Goal: Task Accomplishment & Management: Manage account settings

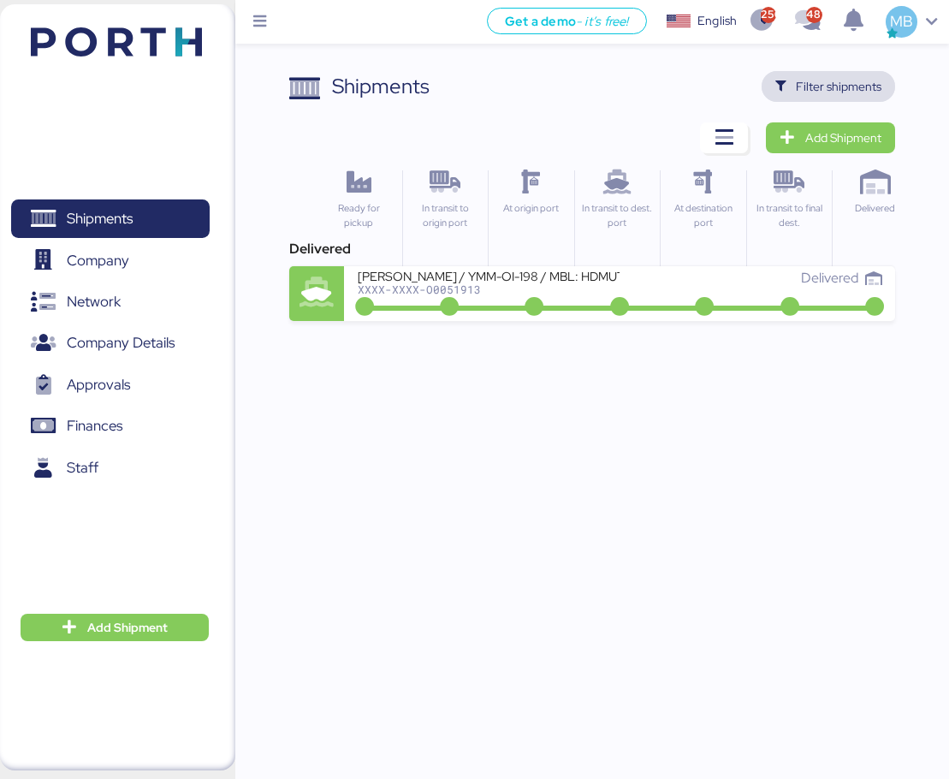
click at [834, 99] on span "Filter shipments" at bounding box center [829, 86] width 134 height 31
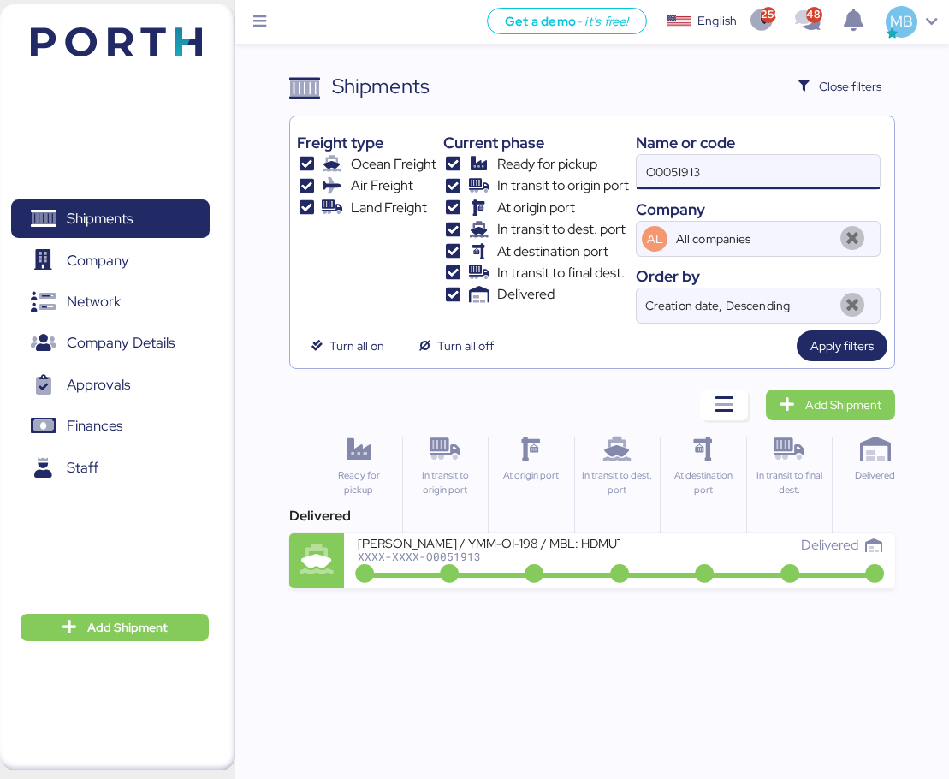
drag, startPoint x: 674, startPoint y: 167, endPoint x: 593, endPoint y: 167, distance: 80.5
click at [593, 167] on div "Freight type Ocean Freight Air Freight Land Freight Current phase Ready for pic…" at bounding box center [593, 223] width 592 height 200
paste input "COSU6428307770"
type input "COSU6428307770"
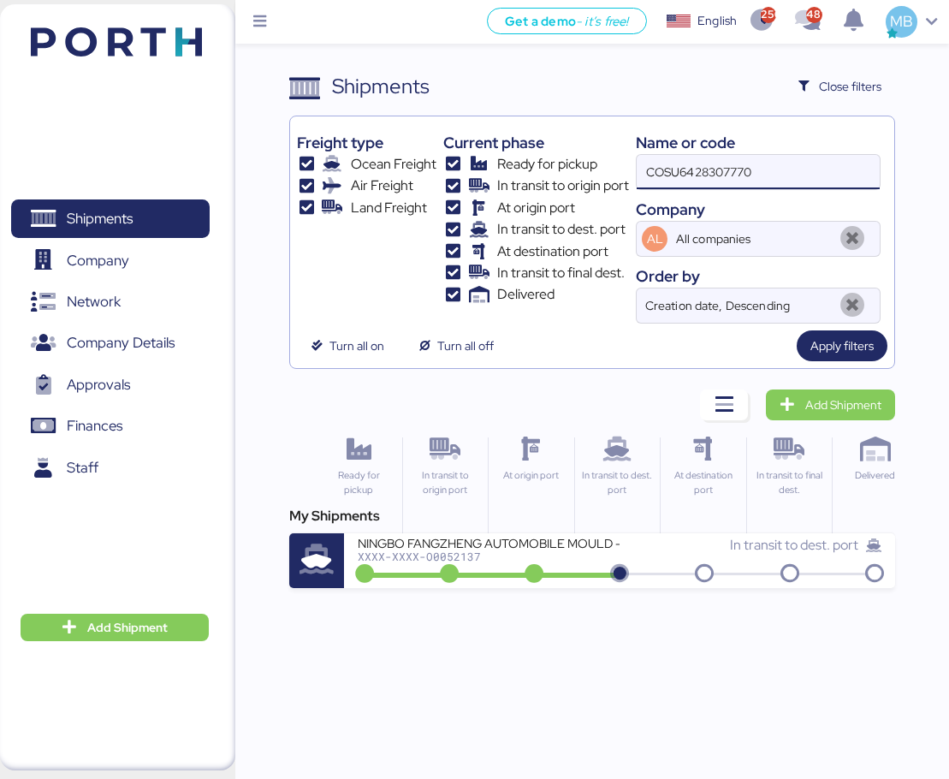
click at [517, 578] on icon at bounding box center [534, 574] width 82 height 19
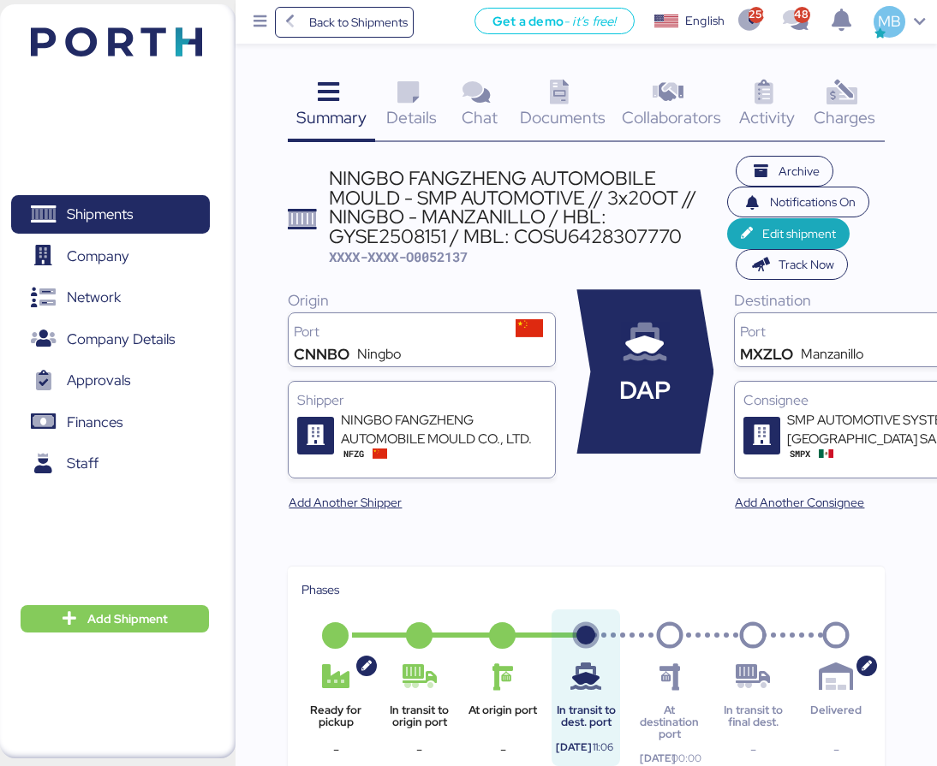
click at [416, 104] on icon at bounding box center [408, 92] width 37 height 25
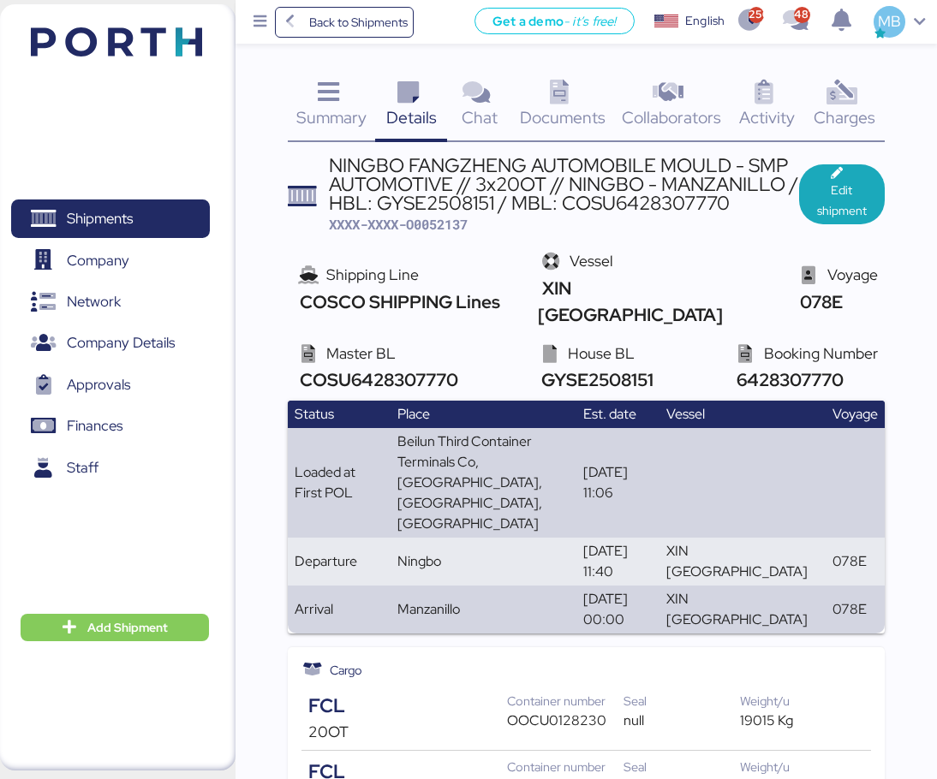
click at [446, 229] on span "XXXX-XXXX-O0052137" at bounding box center [398, 224] width 139 height 17
click at [445, 229] on span "XXXX-XXXX-O0052137" at bounding box center [398, 224] width 139 height 17
copy span "O0052137"
click at [123, 209] on span "Shipments" at bounding box center [100, 218] width 66 height 25
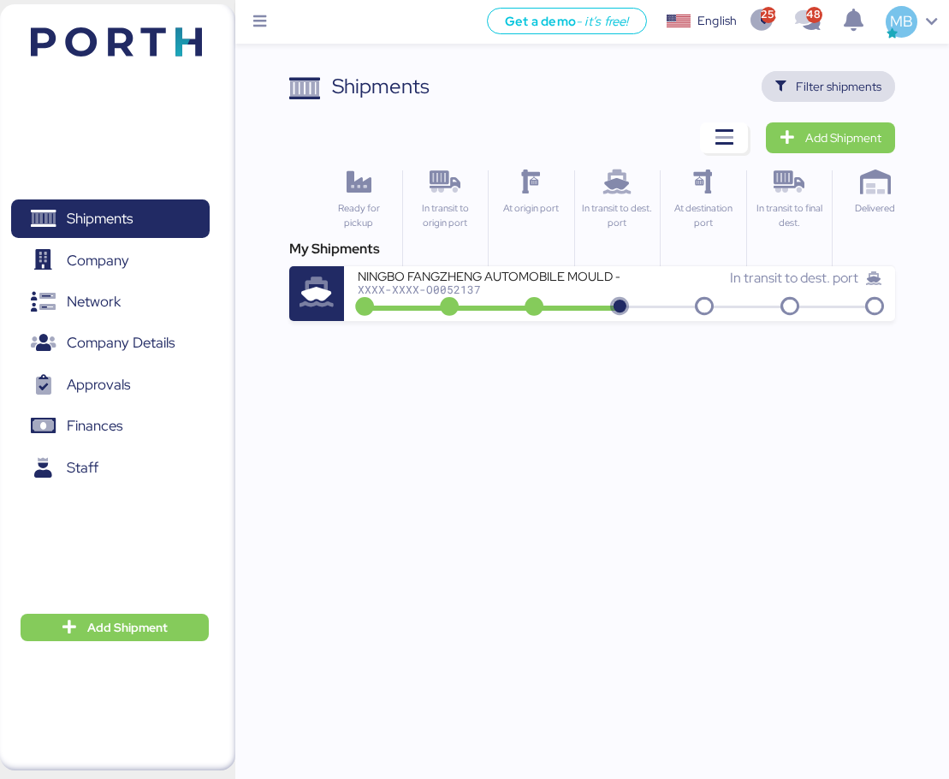
click at [857, 82] on span "Filter shipments" at bounding box center [839, 86] width 86 height 21
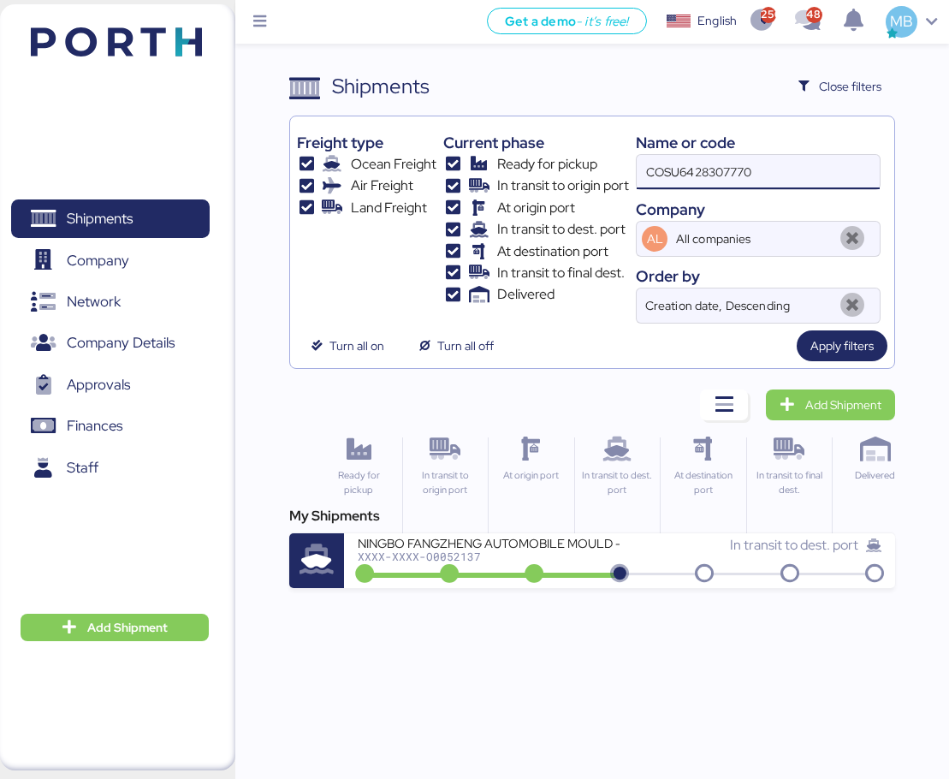
drag, startPoint x: 745, startPoint y: 168, endPoint x: 604, endPoint y: 161, distance: 140.6
click at [604, 161] on div "Freight type Ocean Freight Air Freight Land Freight Current phase Ready for pic…" at bounding box center [593, 223] width 592 height 200
type input "yamato"
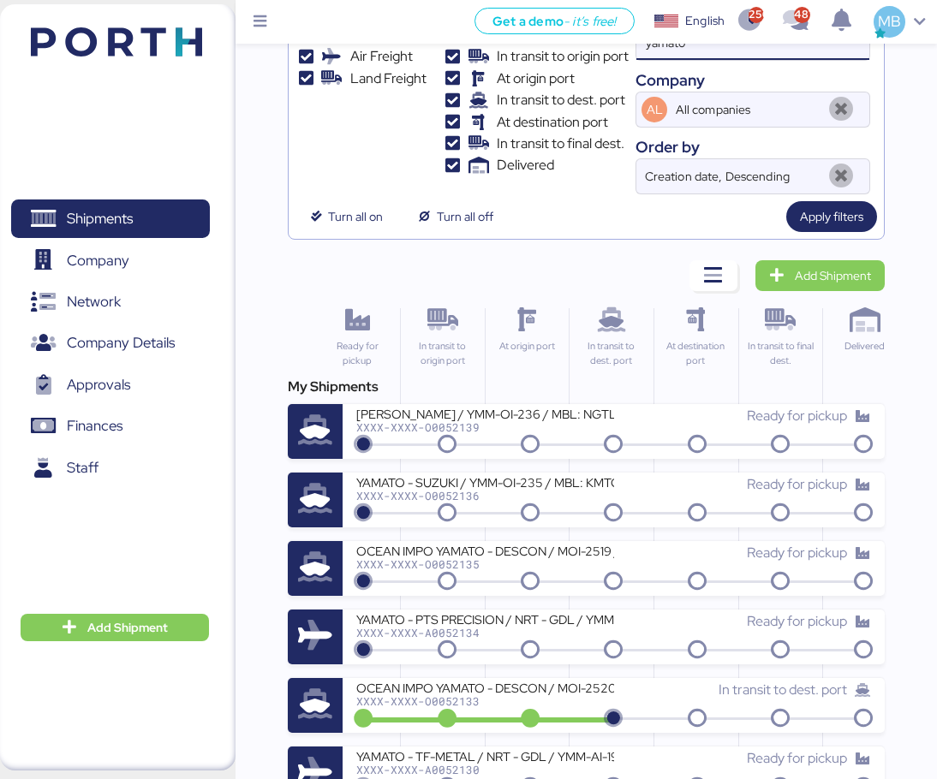
scroll to position [171, 0]
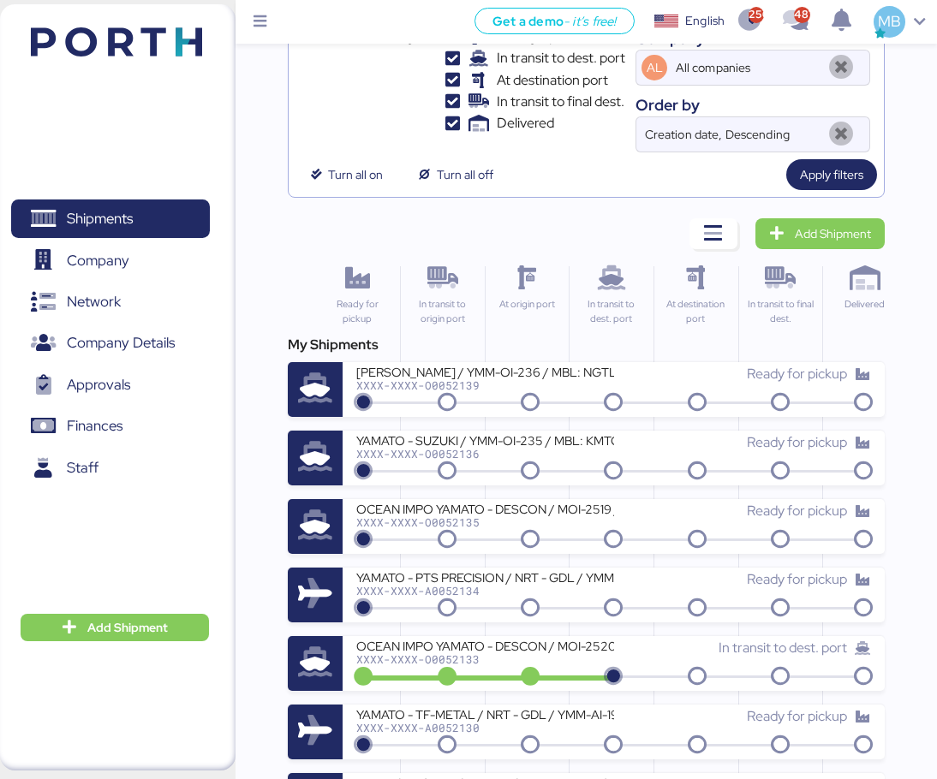
click at [597, 382] on div "XXXX-XXXX-O0052139" at bounding box center [484, 385] width 257 height 12
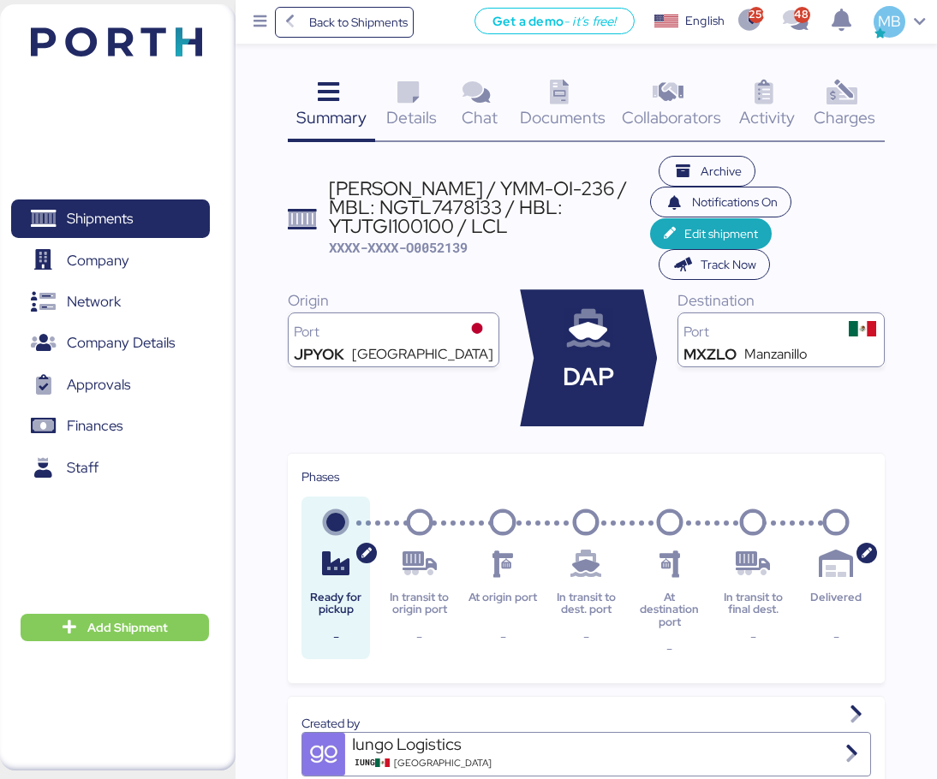
drag, startPoint x: 524, startPoint y: 227, endPoint x: 330, endPoint y: 187, distance: 198.3
click at [330, 187] on div "[PERSON_NAME] / YMM-OI-236 / MBL: NGTL7478133 / HBL: YTJTGI100100 / LCL" at bounding box center [489, 207] width 321 height 57
copy div "[PERSON_NAME] / YMM-OI-236 / MBL: NGTL7478133 / HBL: YTJTGI100100 / LCL"
click at [116, 222] on span "Shipments" at bounding box center [100, 218] width 66 height 25
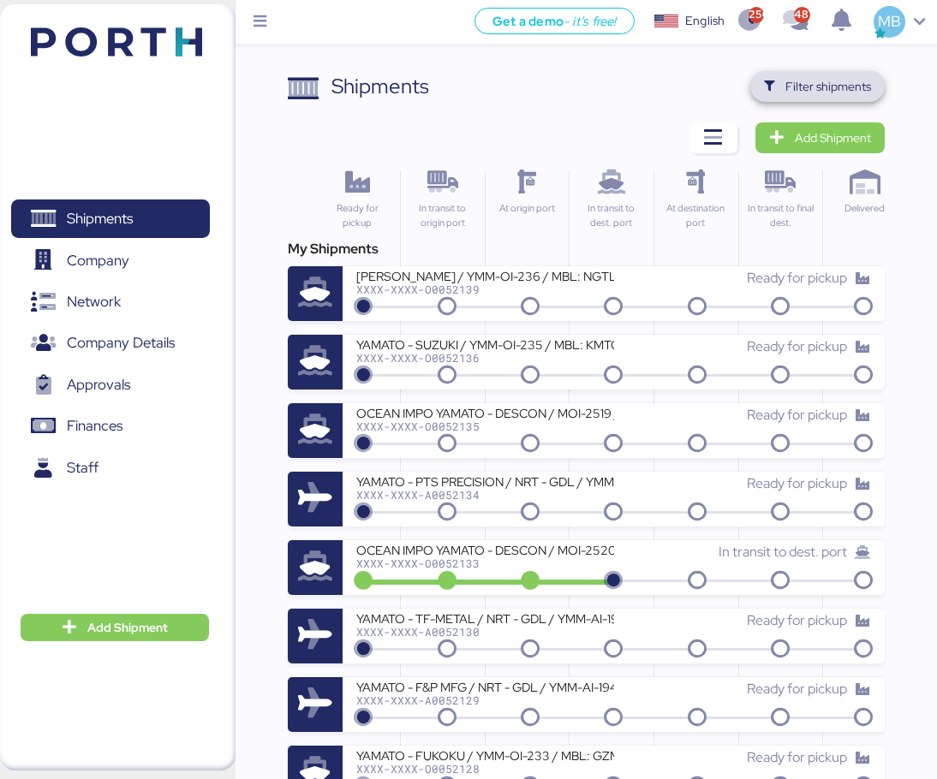
click at [855, 91] on span "Filter shipments" at bounding box center [828, 86] width 86 height 21
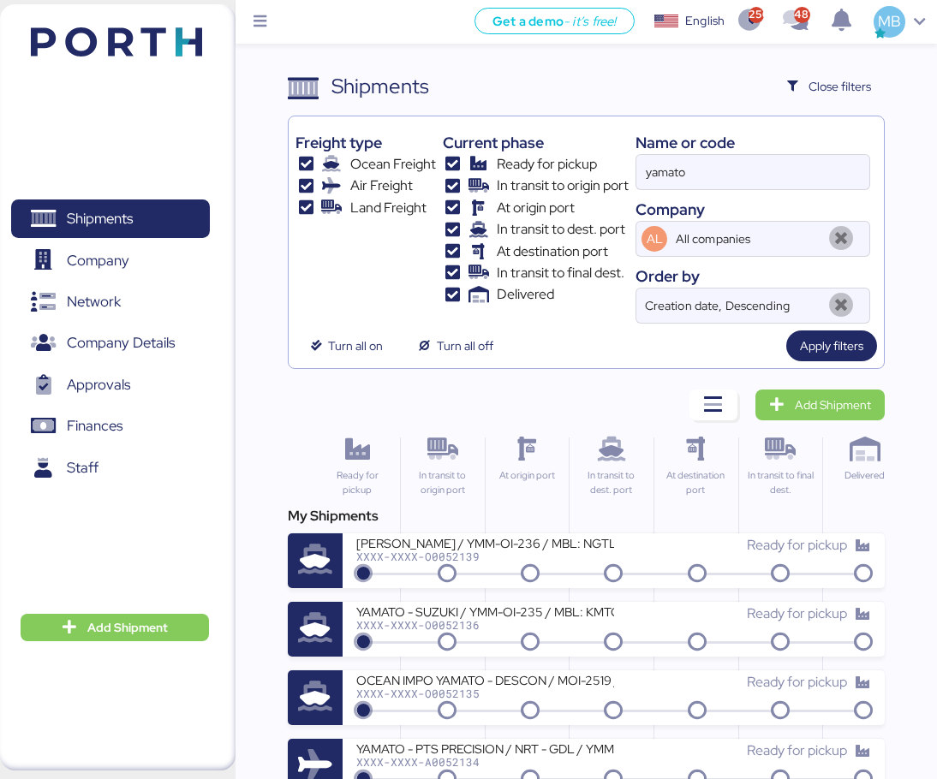
click at [826, 405] on span "Add Shipment" at bounding box center [832, 405] width 76 height 21
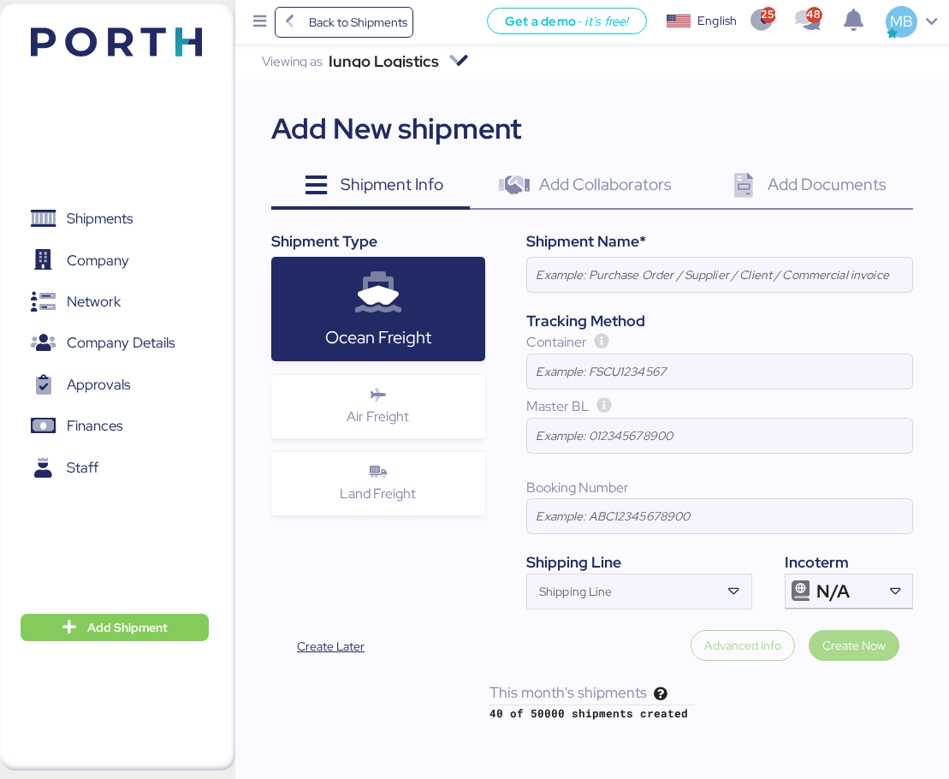
click at [737, 277] on input at bounding box center [719, 275] width 385 height 34
paste input "[PERSON_NAME] / YMM-OI-236 / MBL: NGTL7478133 / HBL: YTJTGI100100 / LCL"
click at [883, 581] on div at bounding box center [895, 591] width 35 height 34
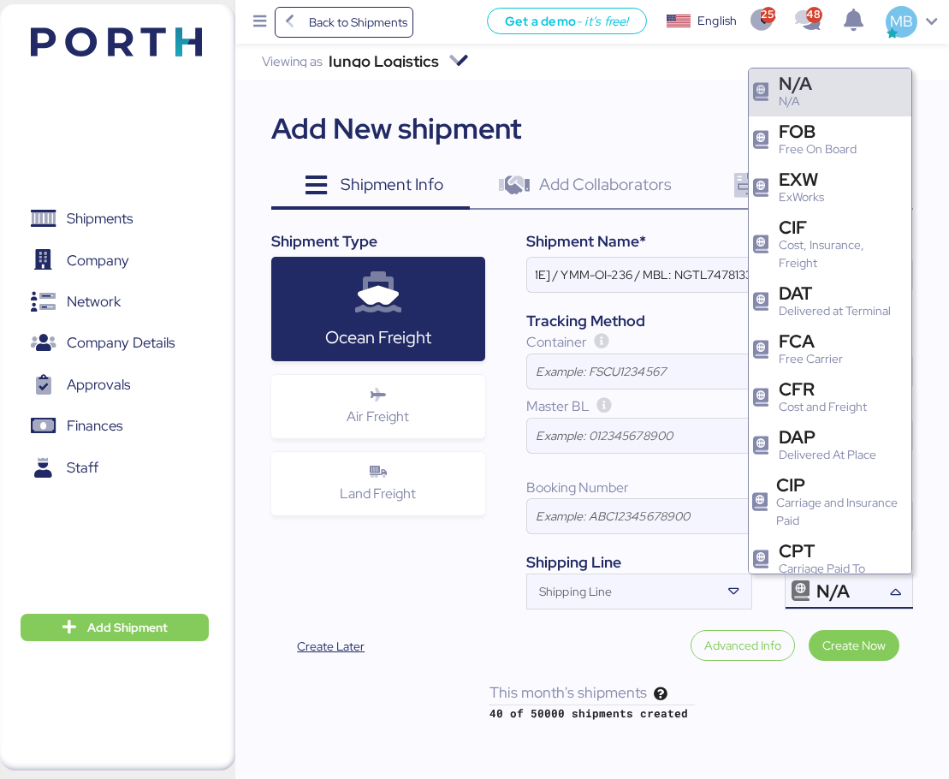
scroll to position [0, 0]
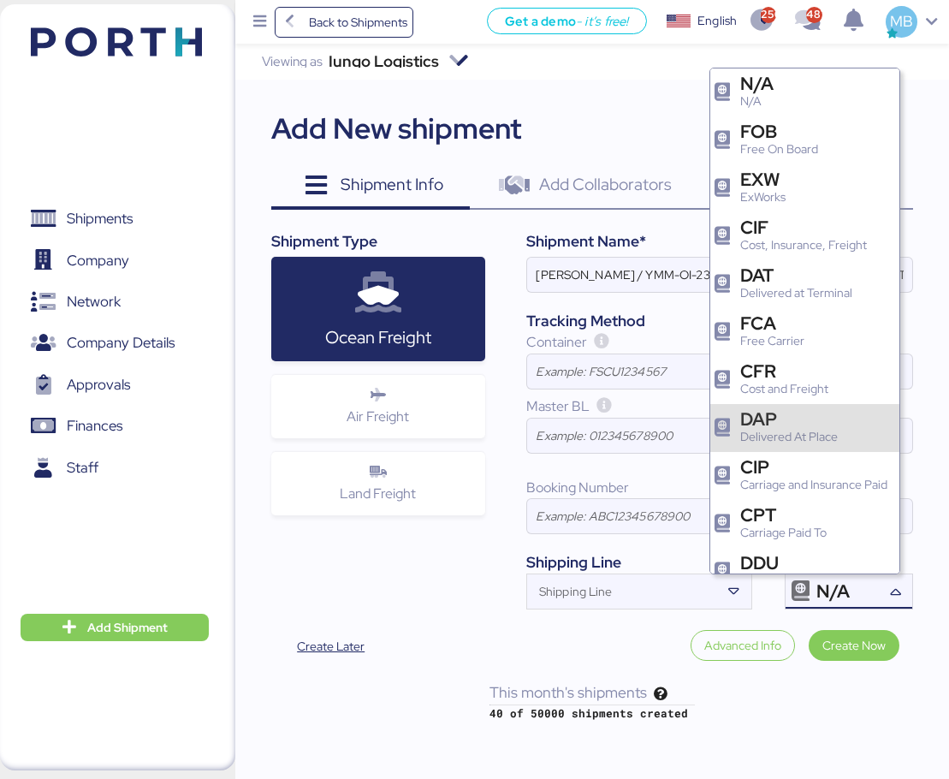
click at [791, 431] on div "Delivered At Place" at bounding box center [790, 437] width 98 height 18
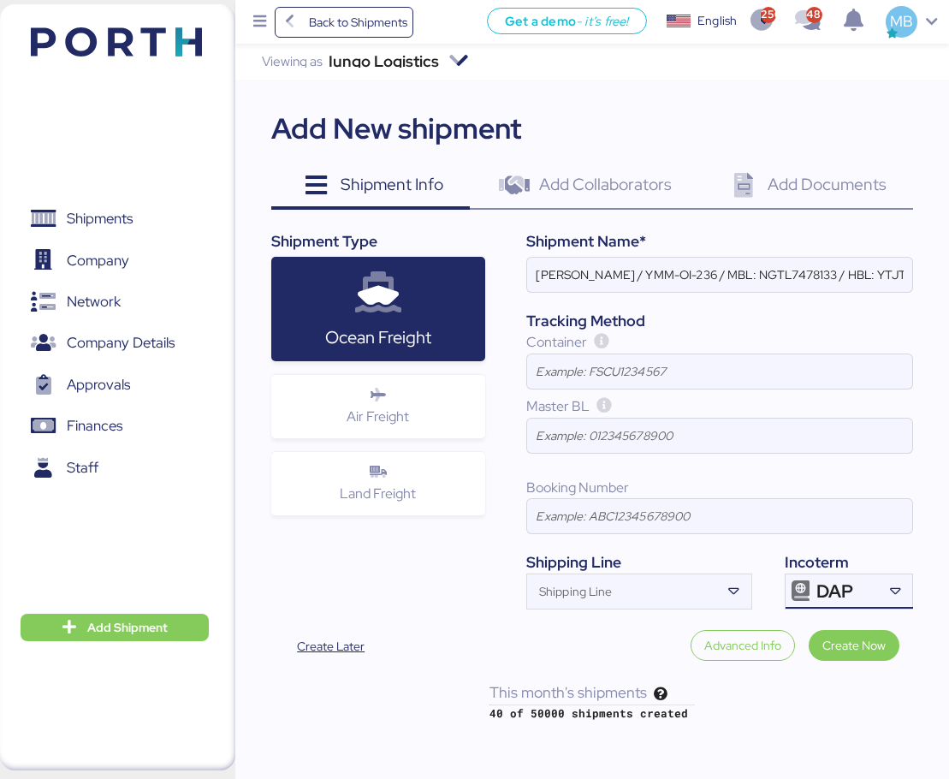
click at [619, 268] on input "[PERSON_NAME] / YMM-OI-236 / MBL: NGTL7478133 / HBL: YTJTGI100100 / LCL" at bounding box center [719, 275] width 385 height 34
paste input "MAGNA"
click at [714, 262] on input "YAMATO - MAGNA / YMM-OI-236 / MBL: NGTL7478133 / HBL: YTJTGI100100 / LCL" at bounding box center [719, 275] width 385 height 34
paste input "YMM-OI-237"
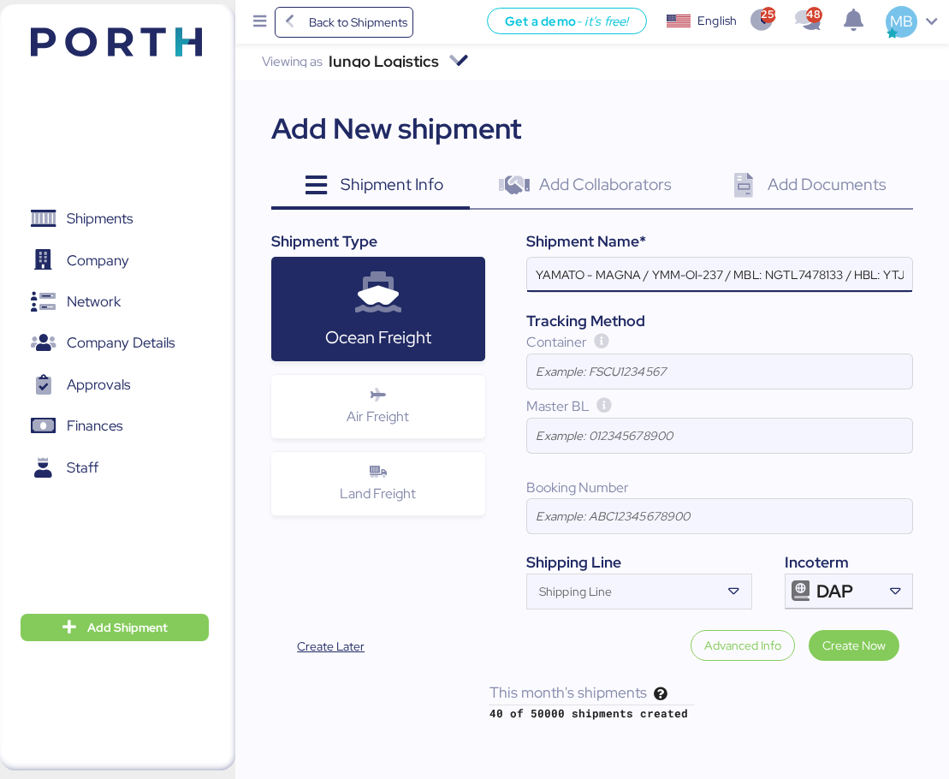
click at [839, 278] on input "YAMATO - MAGNA / YMM-OI-237 / MBL: NGTL7478133 / HBL: YTJTGI100100 / LCL" at bounding box center [719, 275] width 385 height 34
paste input "QDUC25081282"
click at [805, 275] on input "YAMATO - MAGNA / YMM-OI-237 / MBL: QDUC25081282 / HBL: YTJTGI100100 / LCL" at bounding box center [719, 275] width 385 height 34
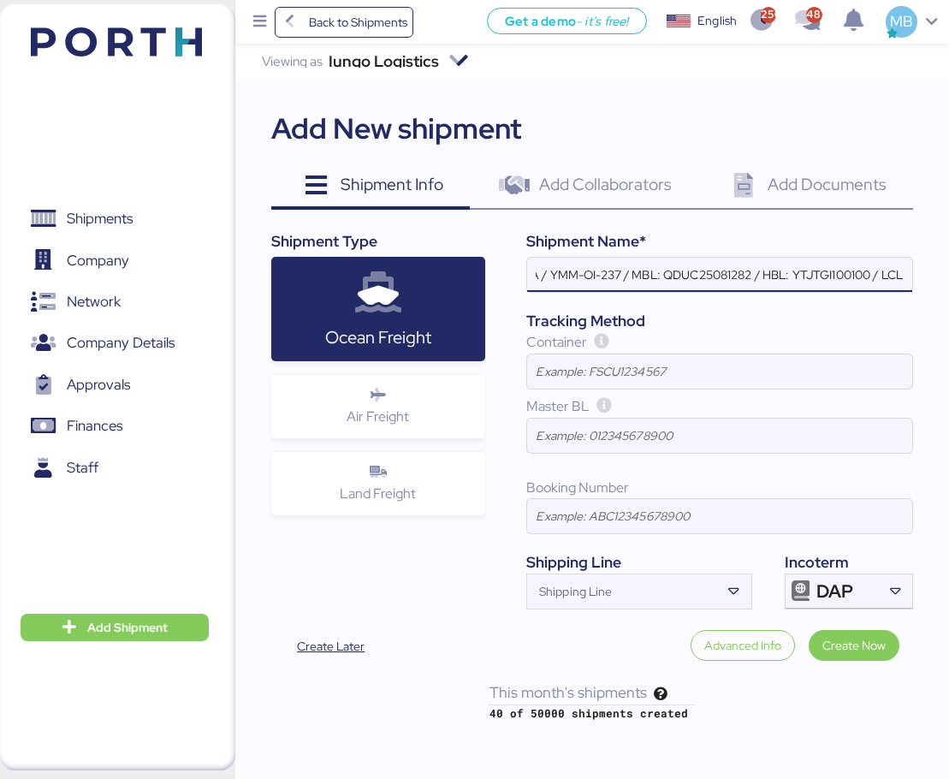
click at [805, 275] on input "YAMATO - MAGNA / YMM-OI-237 / MBL: QDUC25081282 / HBL: YTJTGI100100 / LCL" at bounding box center [719, 275] width 385 height 34
paste input "SLSA2508112"
type input "YAMATO - MAGNA / YMM-OI-237 / MBL: QDUC25081282 / HBL: SLSA2508112 / LCL"
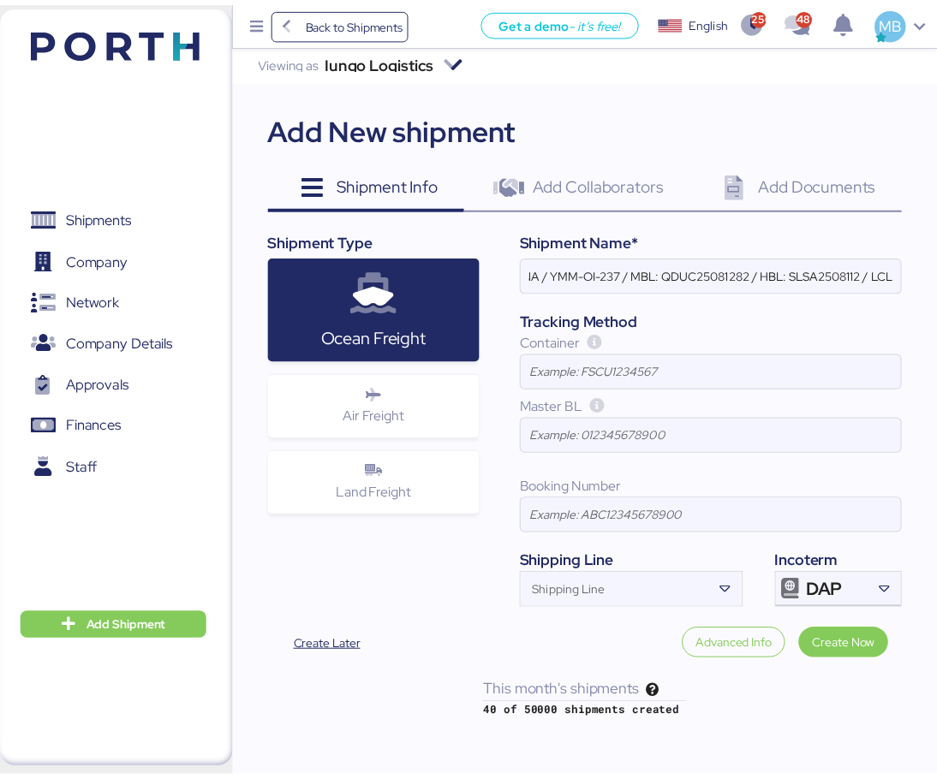
scroll to position [0, 0]
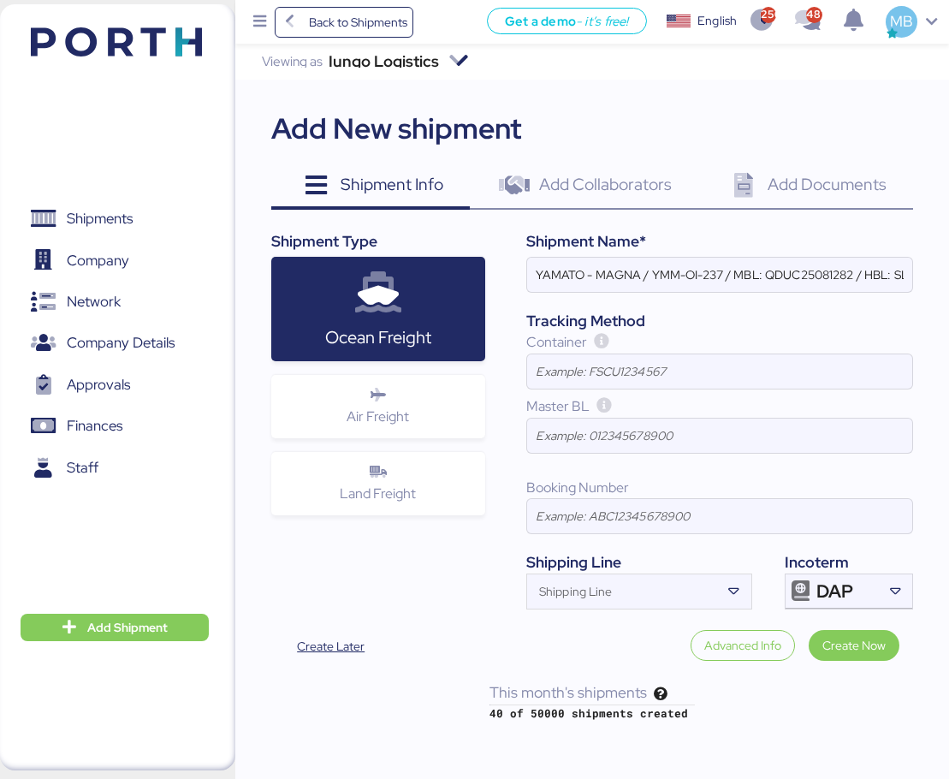
click at [850, 647] on span "Create Now" at bounding box center [854, 645] width 63 height 21
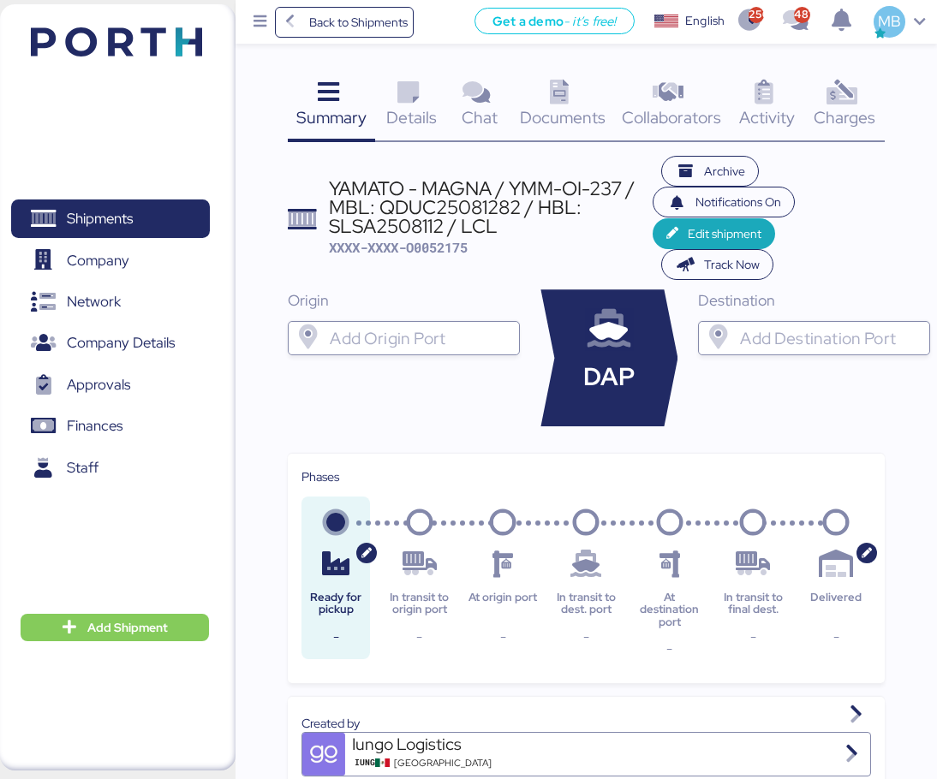
click at [422, 330] on input "search" at bounding box center [419, 338] width 186 height 21
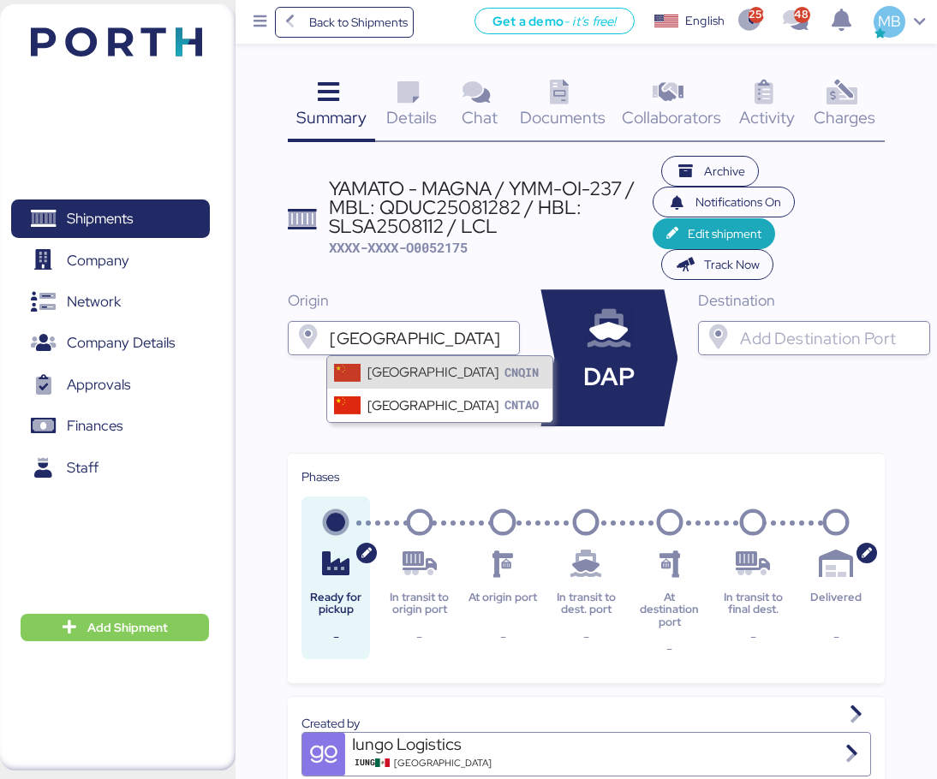
type input "[GEOGRAPHIC_DATA]"
click at [434, 373] on div "Qingdao CNQIN" at bounding box center [439, 372] width 224 height 33
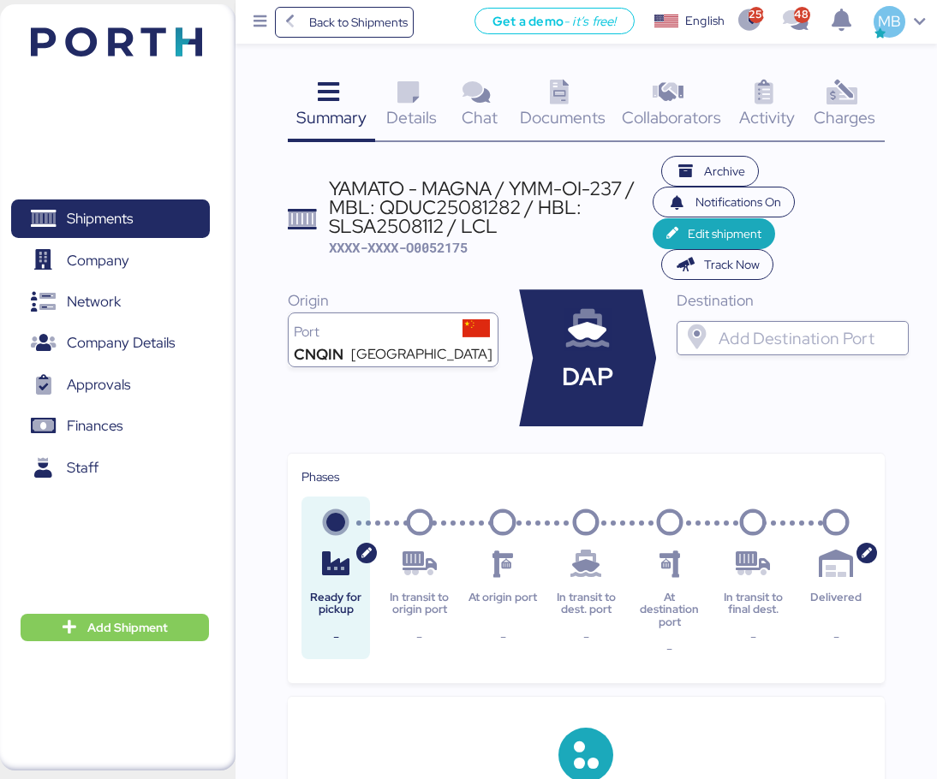
click at [766, 334] on input "search" at bounding box center [808, 338] width 186 height 21
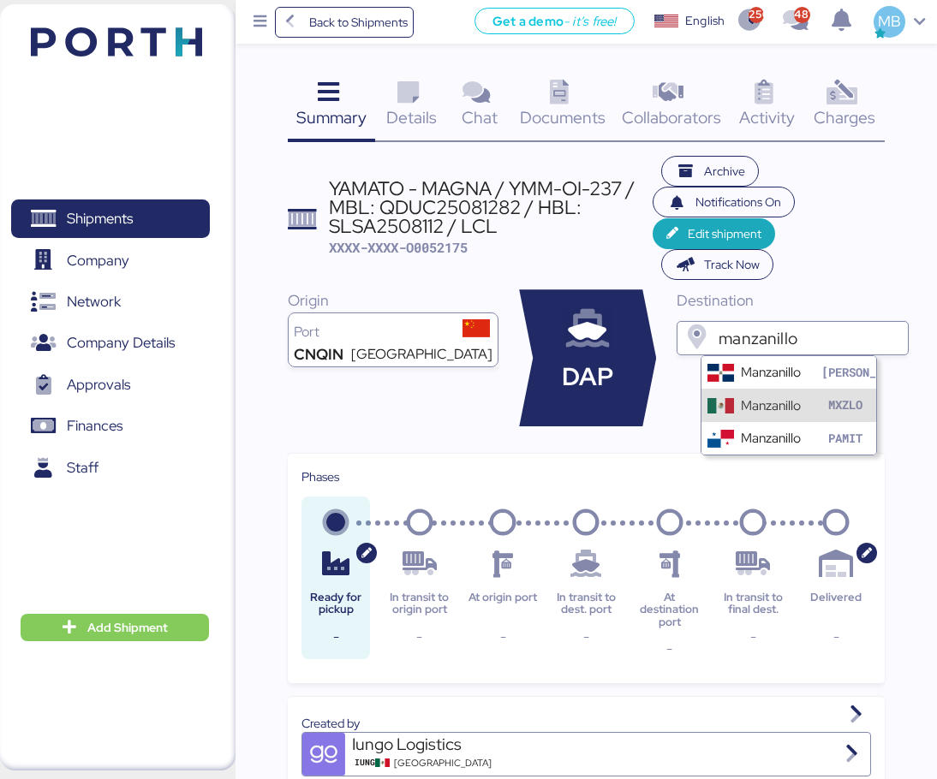
type input "manzanillo"
click at [771, 401] on div "Manzanillo" at bounding box center [771, 406] width 60 height 20
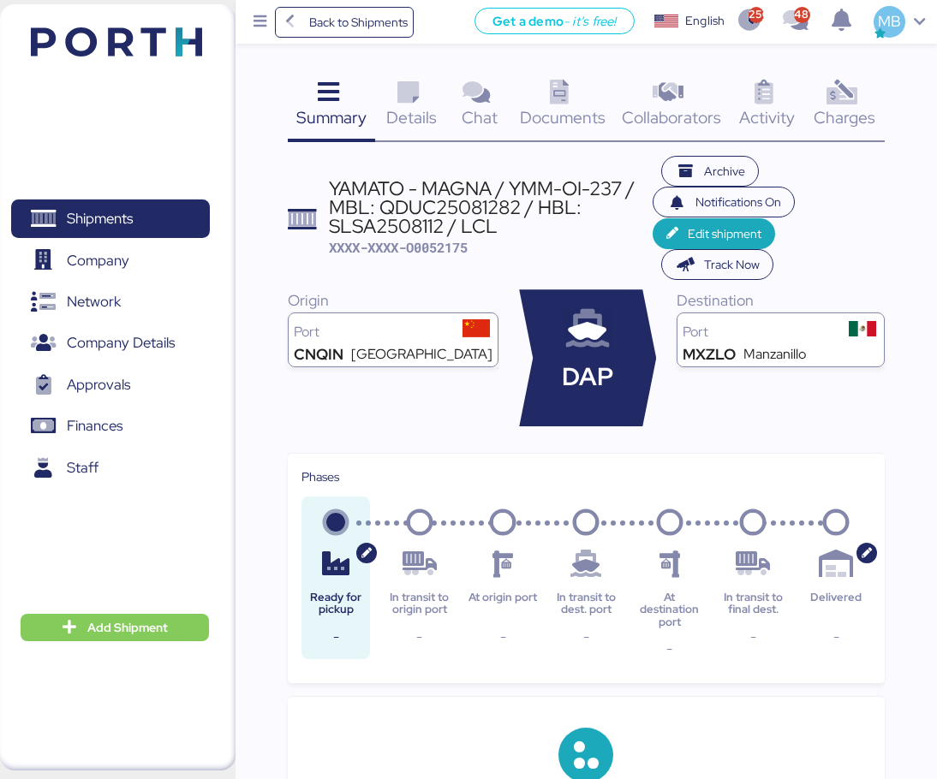
click at [413, 108] on span "Details" at bounding box center [411, 117] width 51 height 22
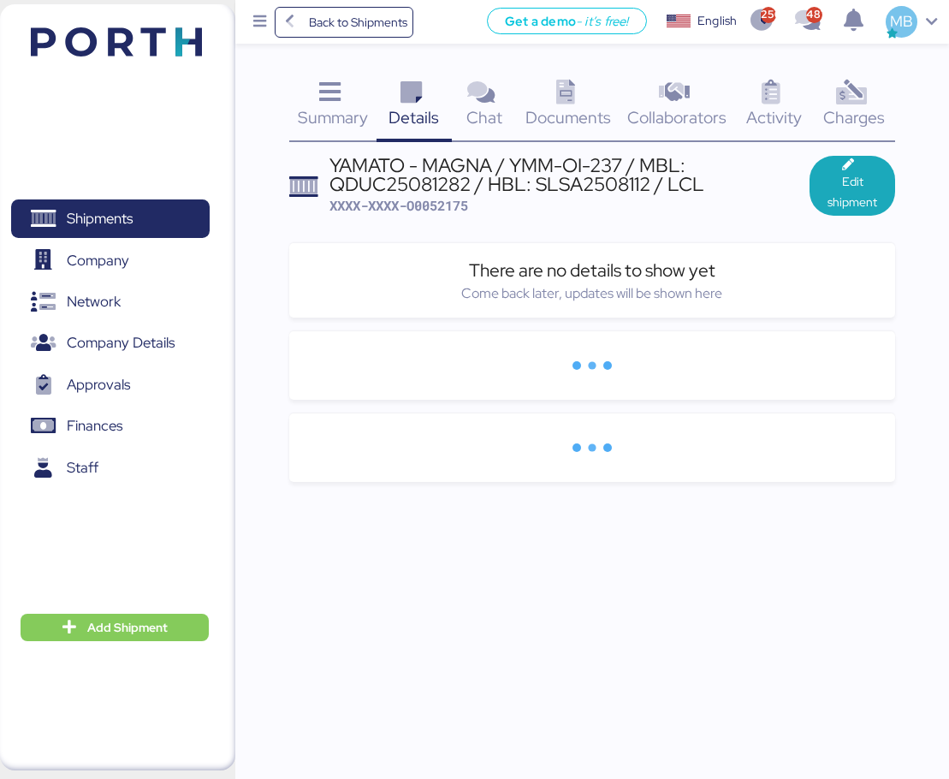
click at [860, 181] on span "Edit shipment" at bounding box center [853, 191] width 58 height 41
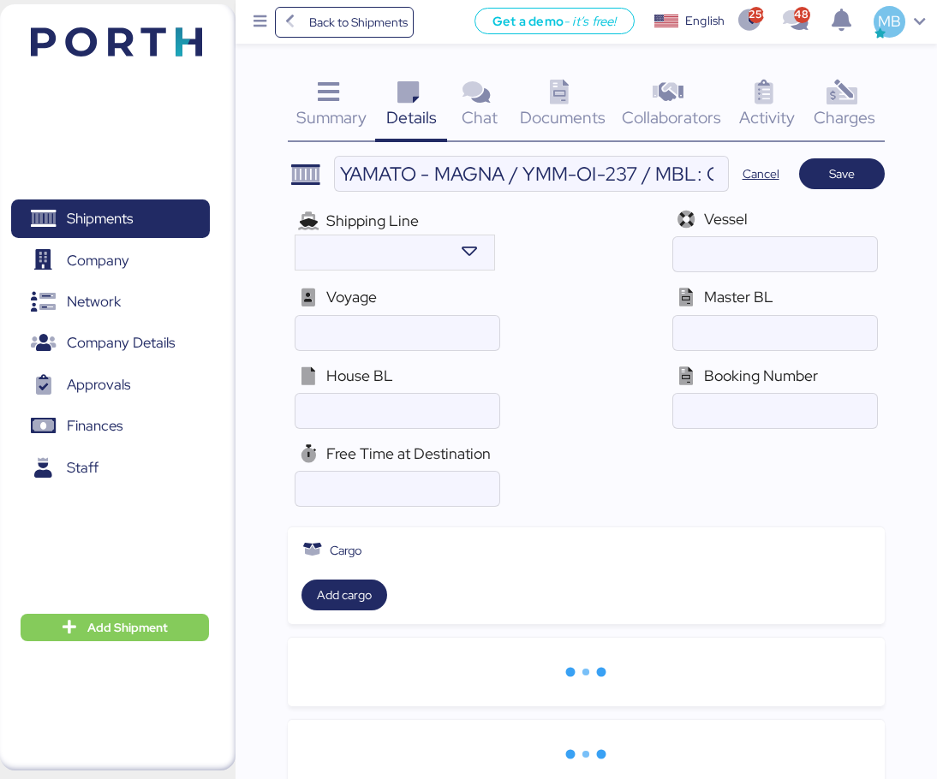
click at [639, 180] on input "YAMATO - MAGNA / YMM-OI-237 / MBL: QDUC25081282 / HBL: SLSA2508112 / LCL" at bounding box center [531, 174] width 392 height 34
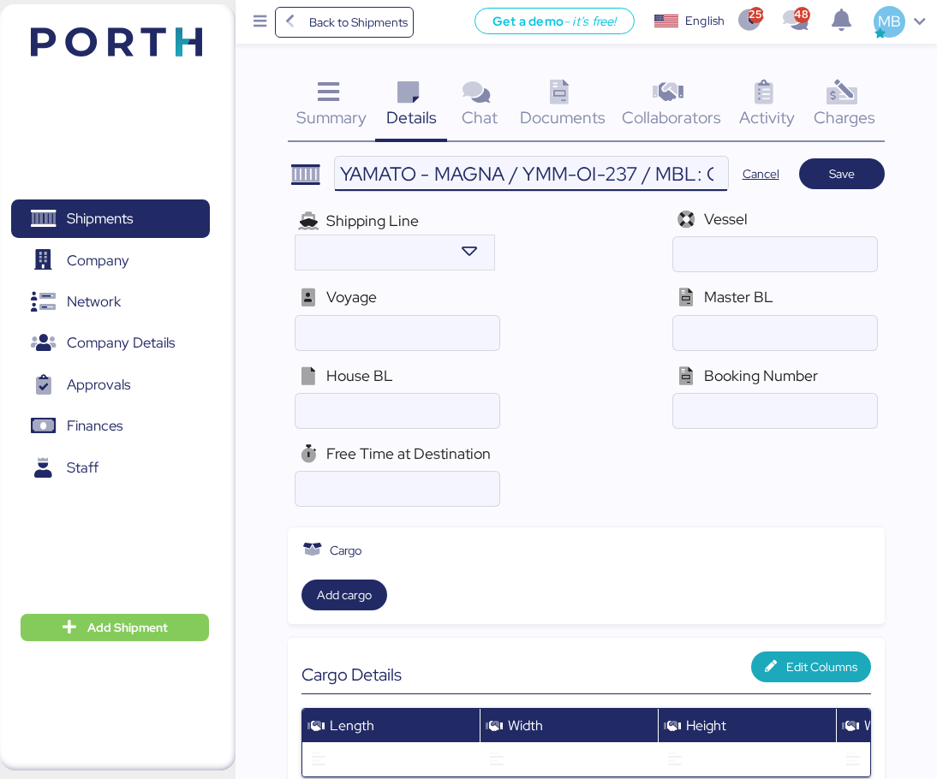
scroll to position [0, 378]
click at [616, 175] on input "YAMATO - MAGNA / YMM-OI-237 / MBL: QDUC25081282 / HBL: SLSA2508112 / LCL" at bounding box center [531, 174] width 392 height 34
click at [378, 405] on input "ocean" at bounding box center [396, 411] width 203 height 34
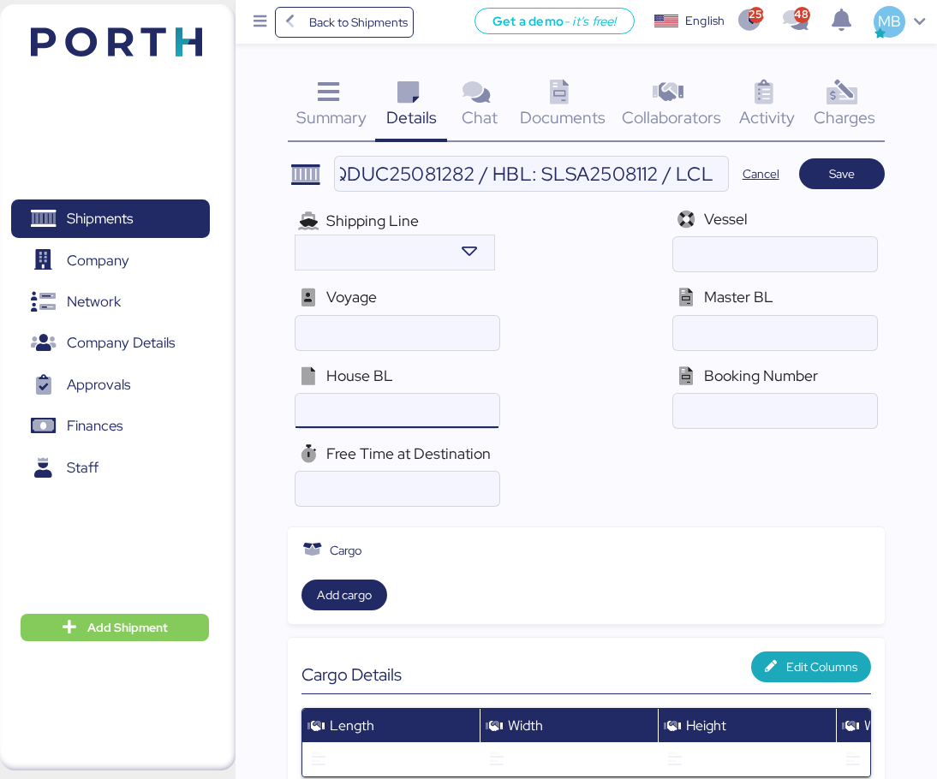
scroll to position [0, 0]
paste input "SLSA2508112"
type input "SLSA2508112"
click at [662, 180] on input "YAMATO - MAGNA / YMM-OI-237 / MBL: QDUC25081282 / HBL: SLSA2508112 / LCL" at bounding box center [531, 174] width 392 height 34
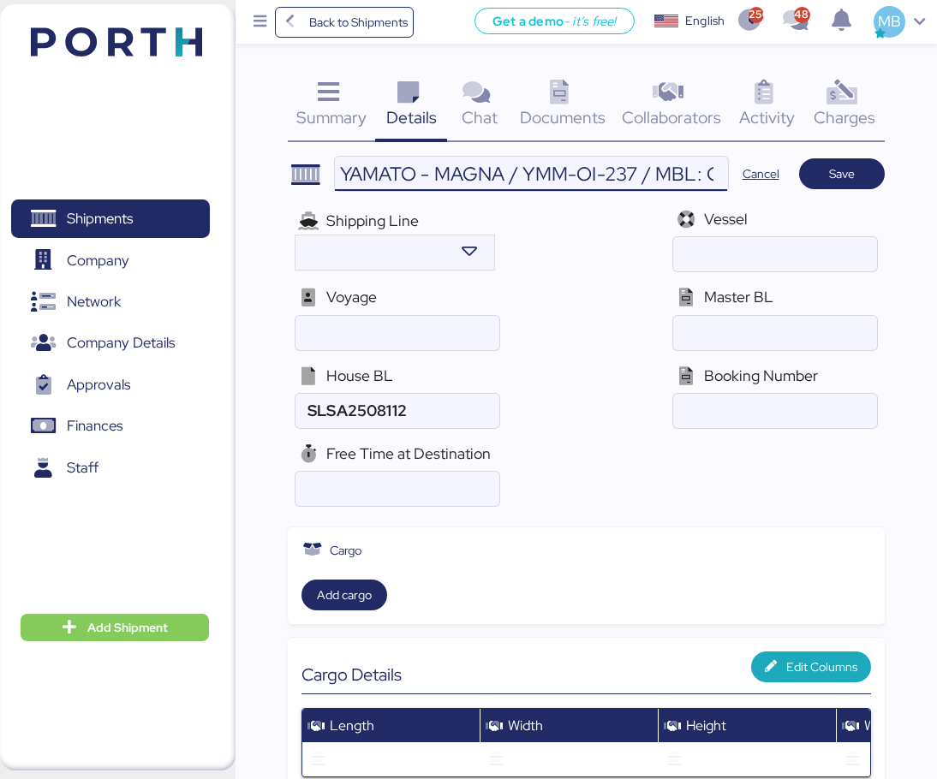
scroll to position [0, 378]
click at [430, 168] on input "YAMATO - MAGNA / YMM-OI-237 / MBL: QDUC25081282 / HBL: SLSA2508112 / LCL" at bounding box center [531, 174] width 392 height 34
click at [762, 332] on input "ocean" at bounding box center [774, 333] width 203 height 34
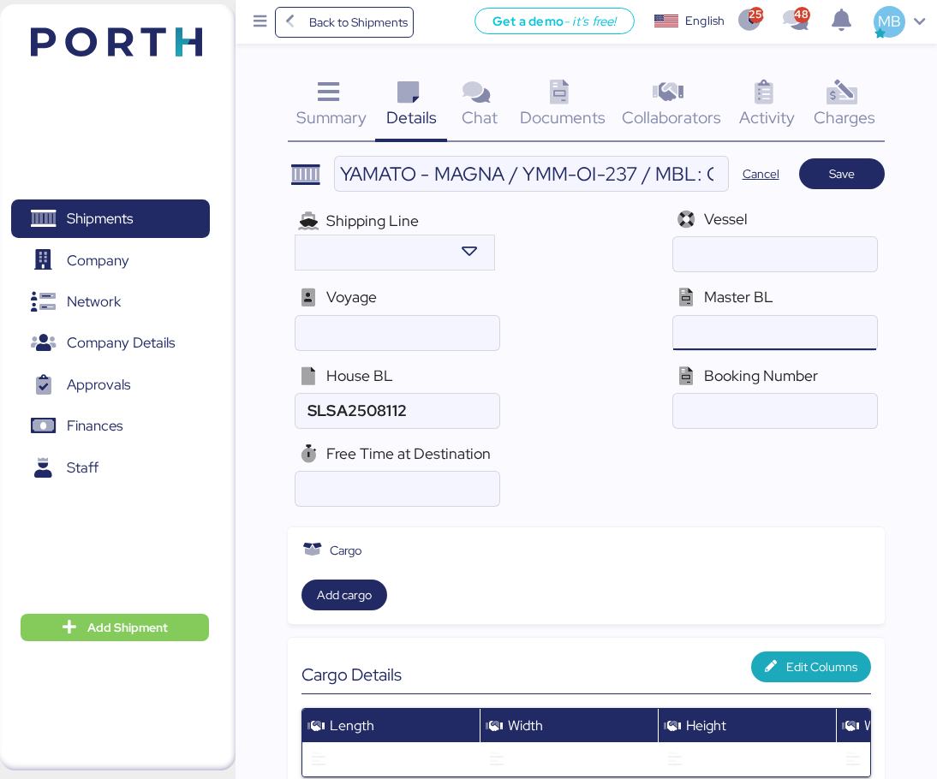
paste input "QDUC25081282"
type input "QDUC25081282"
click at [831, 412] on input "ocean" at bounding box center [774, 411] width 203 height 34
paste input "QDUC25081282"
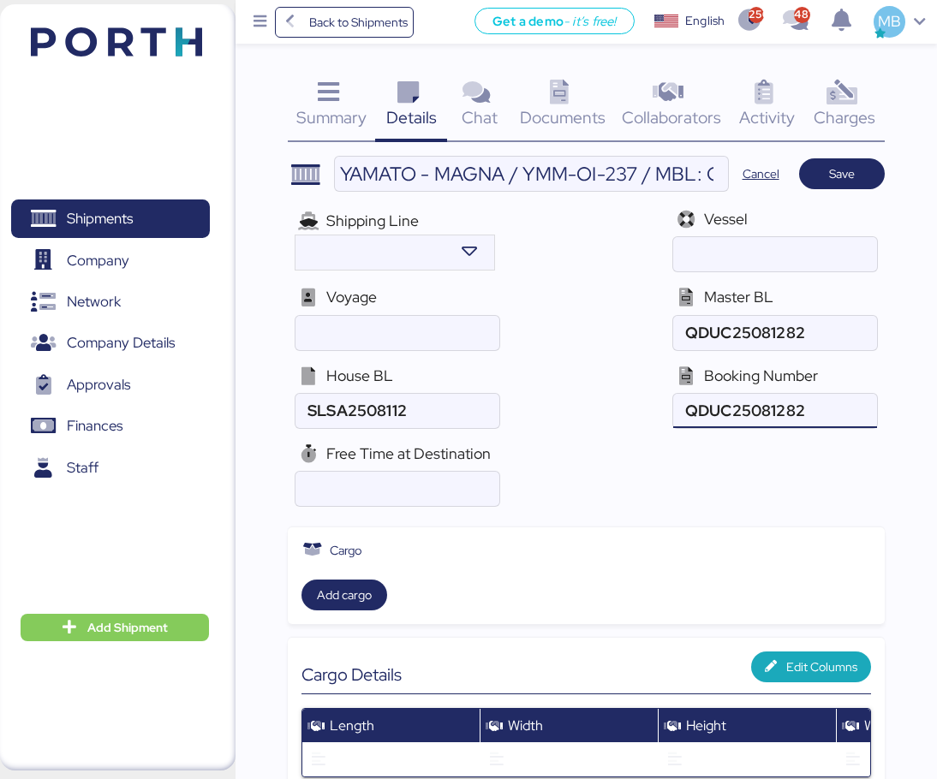
type input "QDUC25081282"
click at [858, 170] on span "Save" at bounding box center [841, 174] width 58 height 24
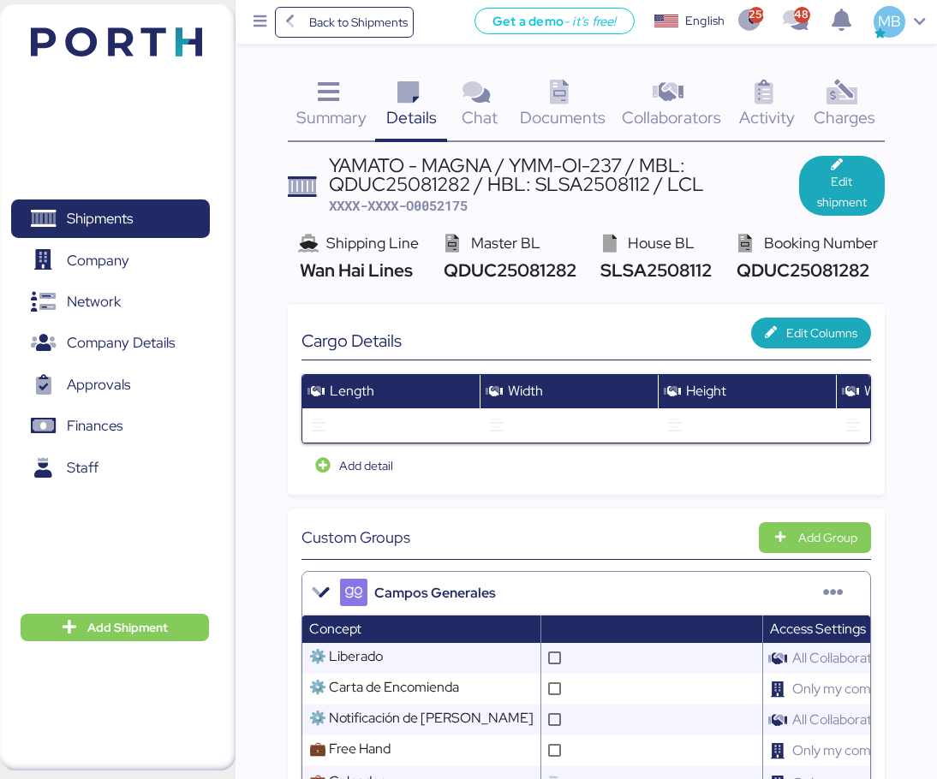
click at [578, 112] on span "Documents" at bounding box center [563, 117] width 86 height 22
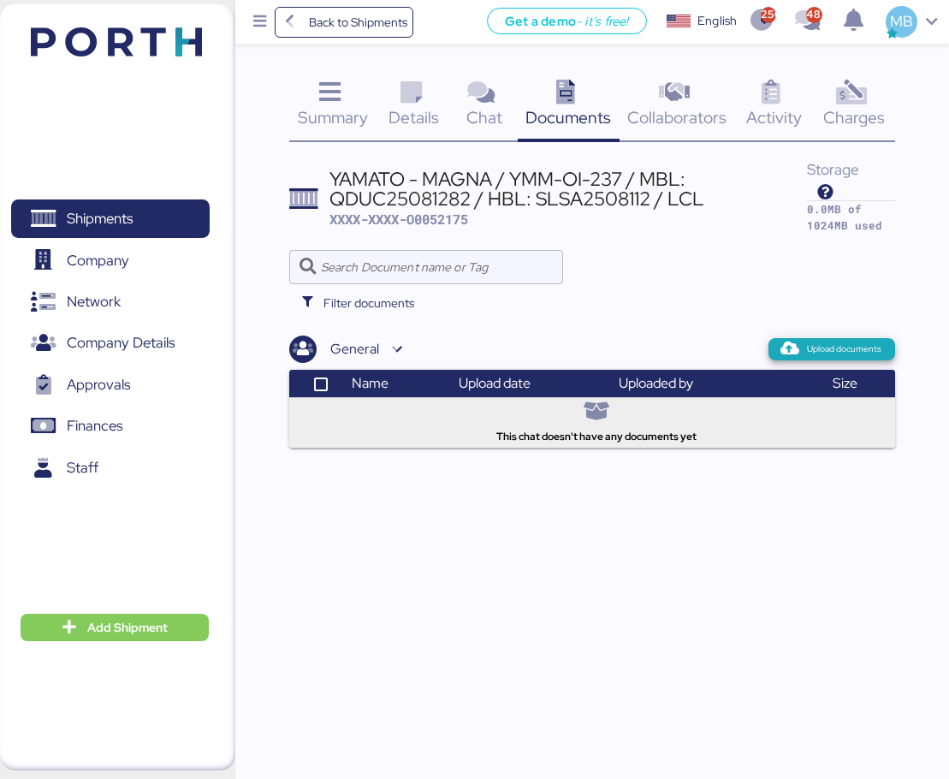
click at [824, 349] on span "Upload documents" at bounding box center [844, 349] width 74 height 15
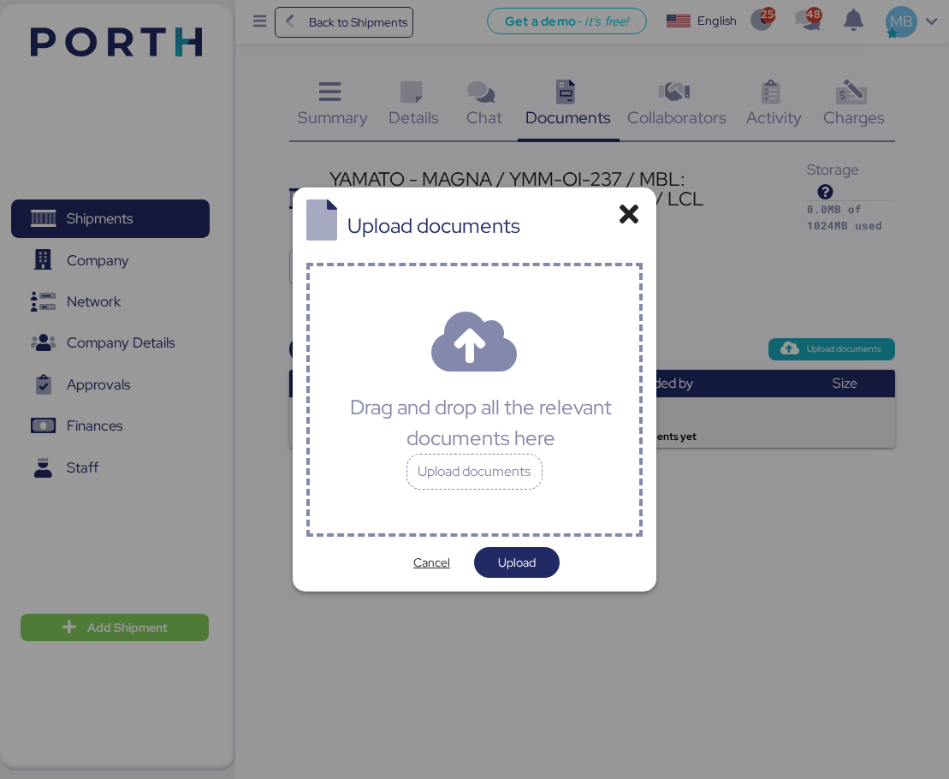
click at [527, 465] on div "Upload documents" at bounding box center [475, 472] width 137 height 36
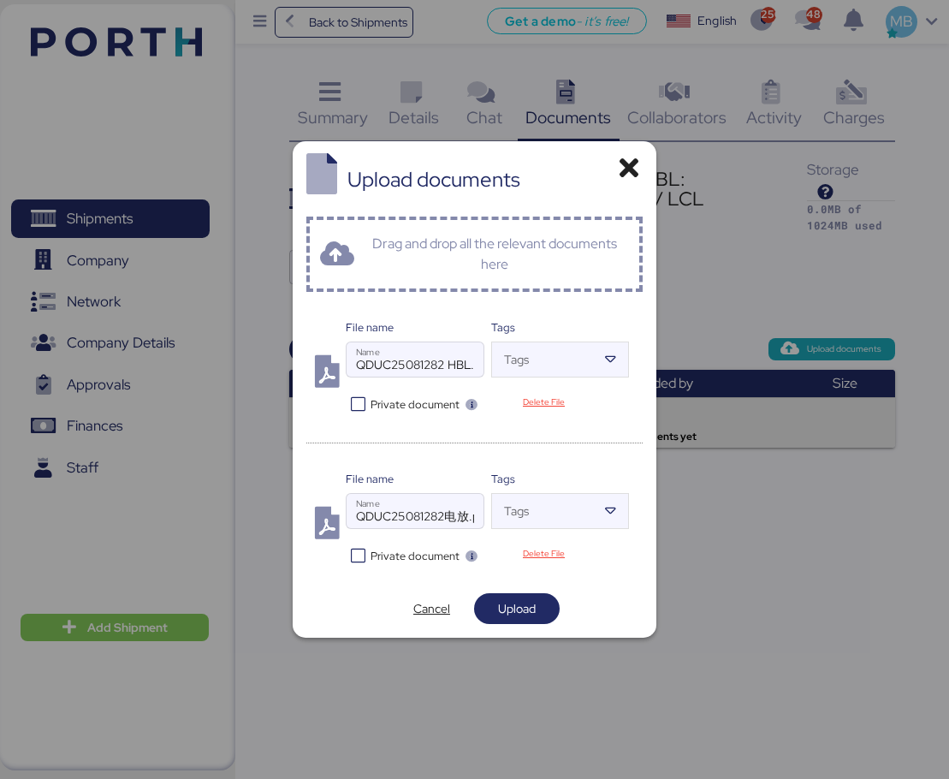
click at [525, 610] on span "Upload" at bounding box center [517, 608] width 38 height 21
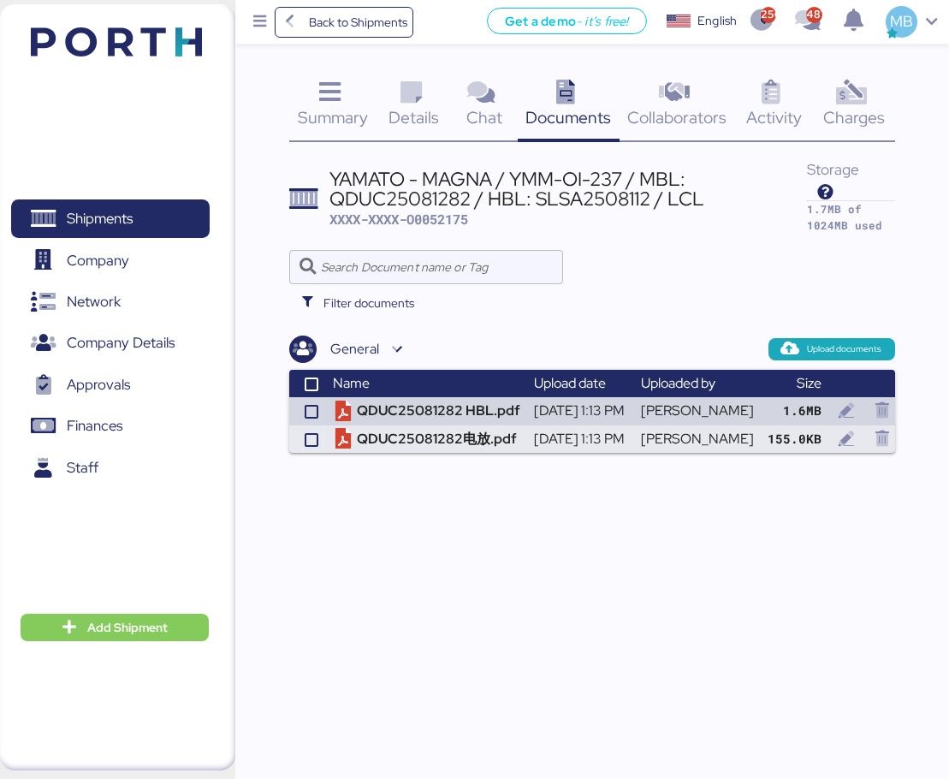
click at [423, 107] on span "Details" at bounding box center [414, 117] width 51 height 22
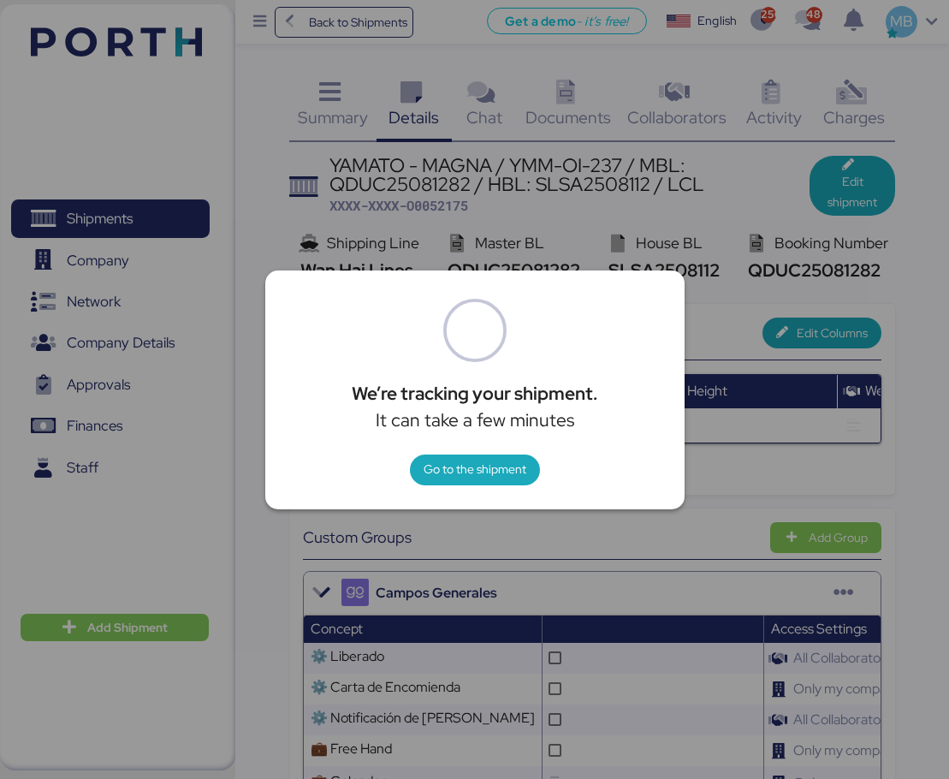
click at [482, 467] on span "Go to the shipment" at bounding box center [475, 469] width 103 height 21
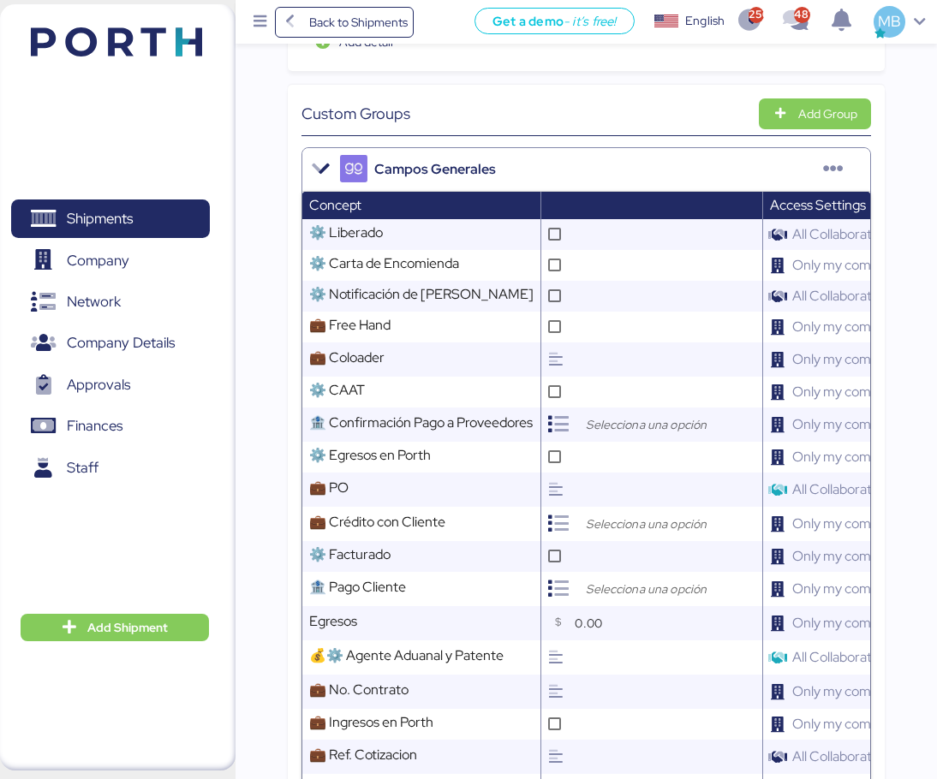
scroll to position [514, 0]
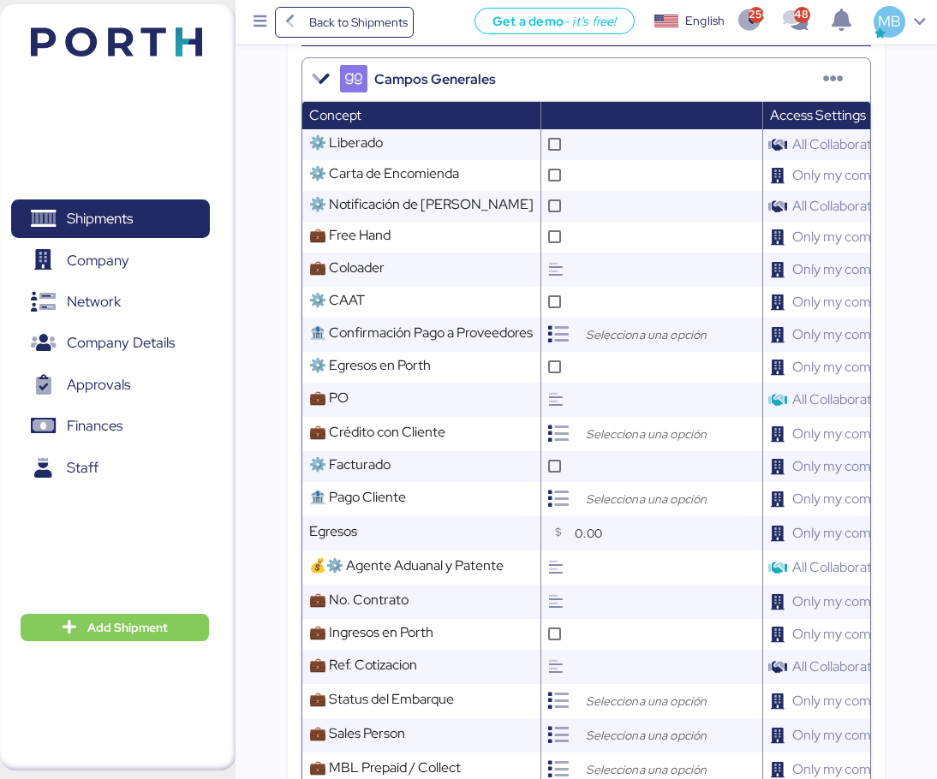
click at [604, 444] on input "search" at bounding box center [672, 434] width 180 height 21
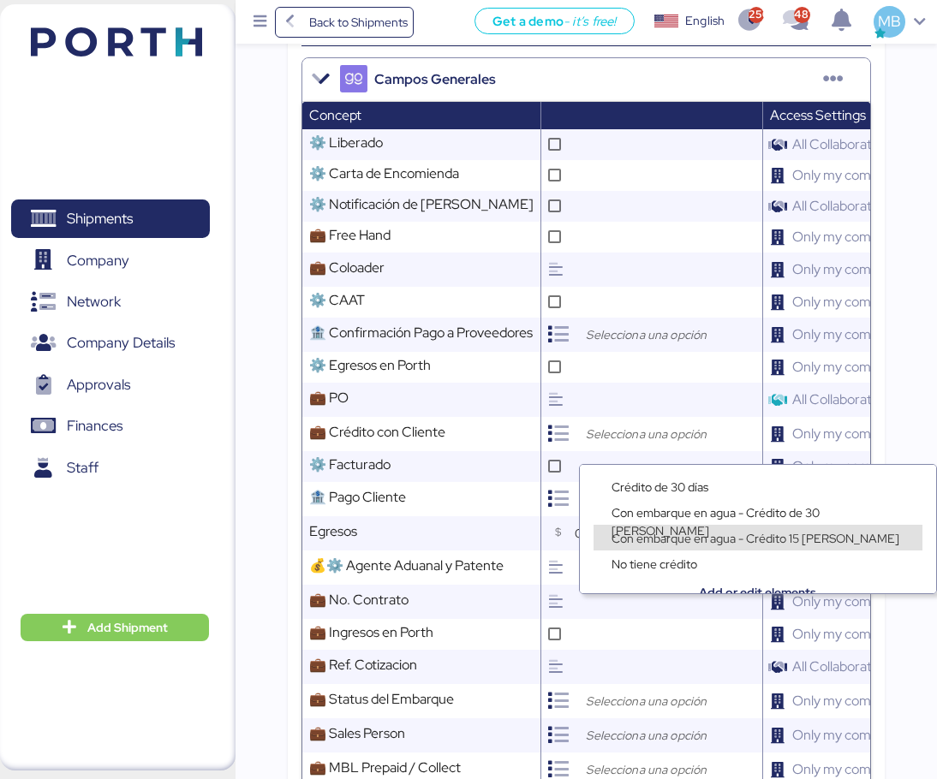
click at [694, 539] on span "Con embarque en agua - Crédito 15 [PERSON_NAME]" at bounding box center [755, 538] width 288 height 15
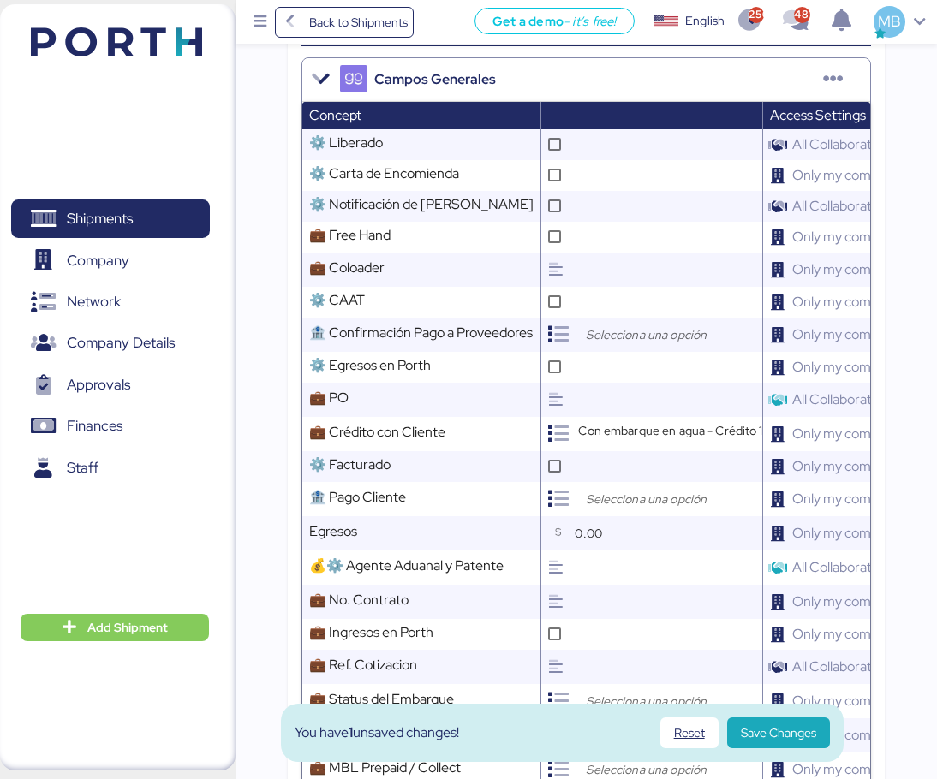
click at [599, 287] on input "text" at bounding box center [666, 270] width 192 height 34
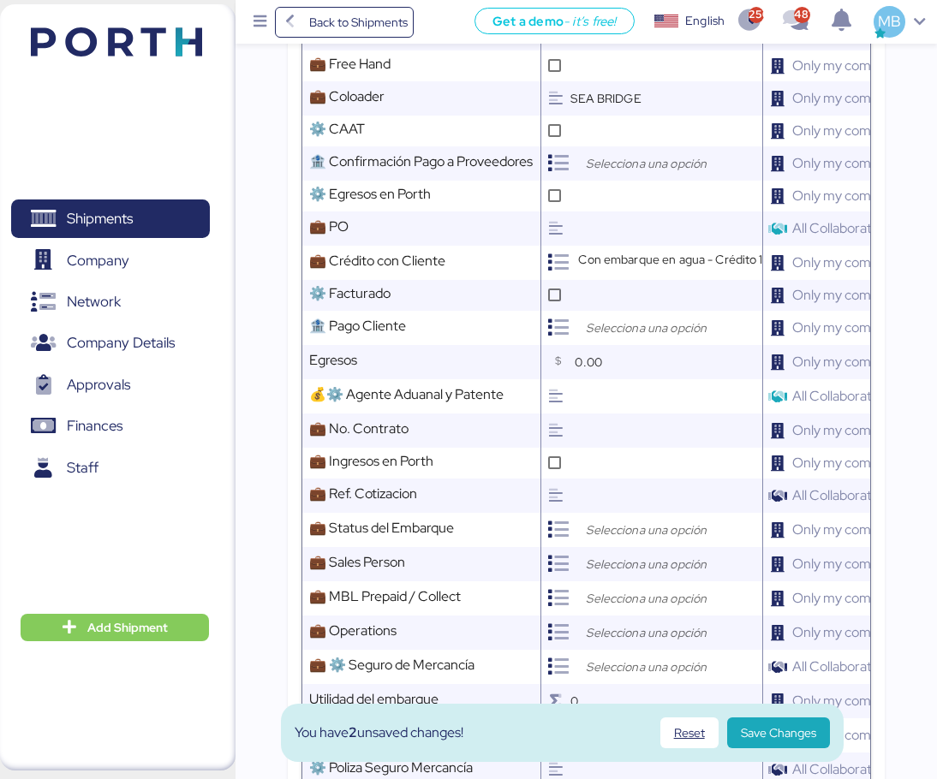
type input "SEA BRIDGE"
click at [604, 540] on input "search" at bounding box center [672, 530] width 180 height 21
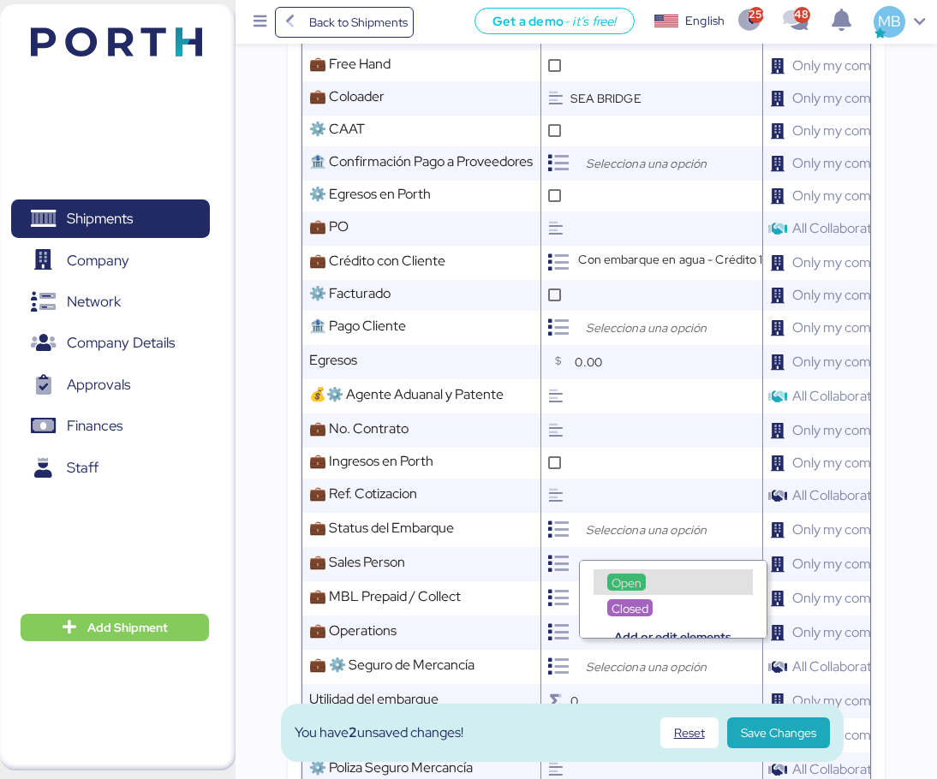
click at [622, 584] on span "Open" at bounding box center [626, 582] width 30 height 15
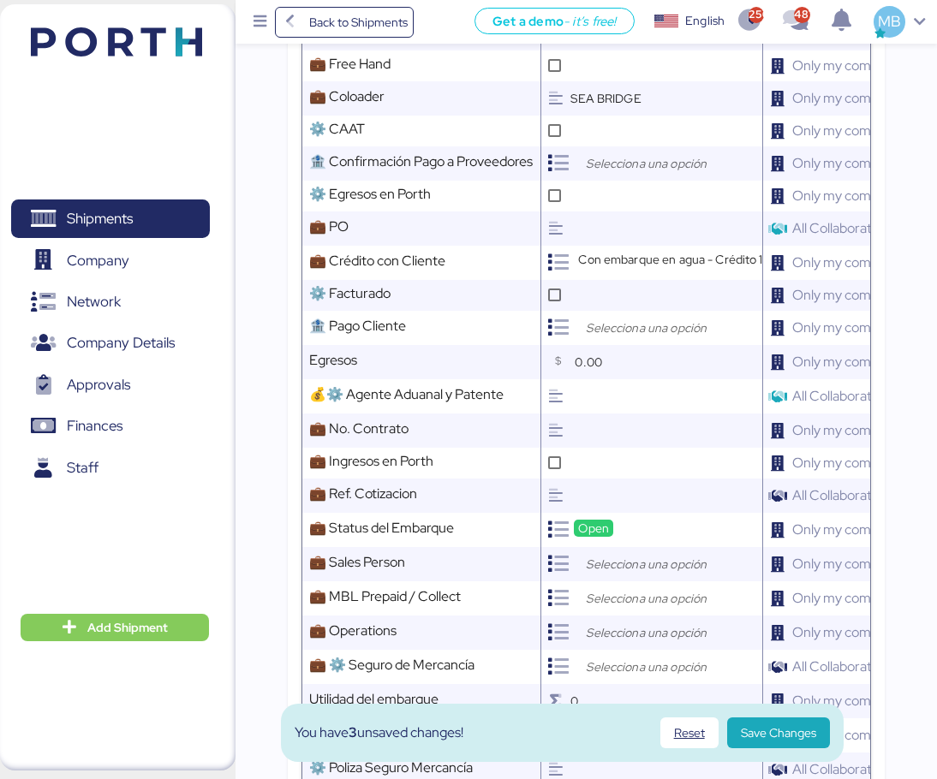
click at [628, 572] on input "search" at bounding box center [672, 564] width 180 height 21
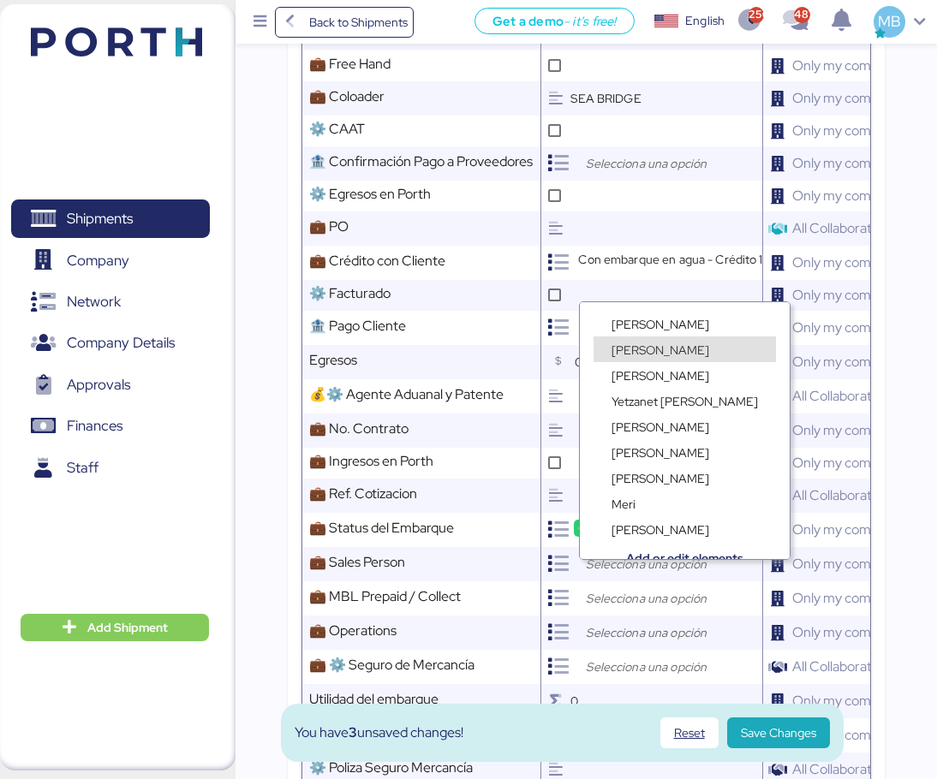
click at [662, 320] on span "[PERSON_NAME]" at bounding box center [660, 324] width 98 height 15
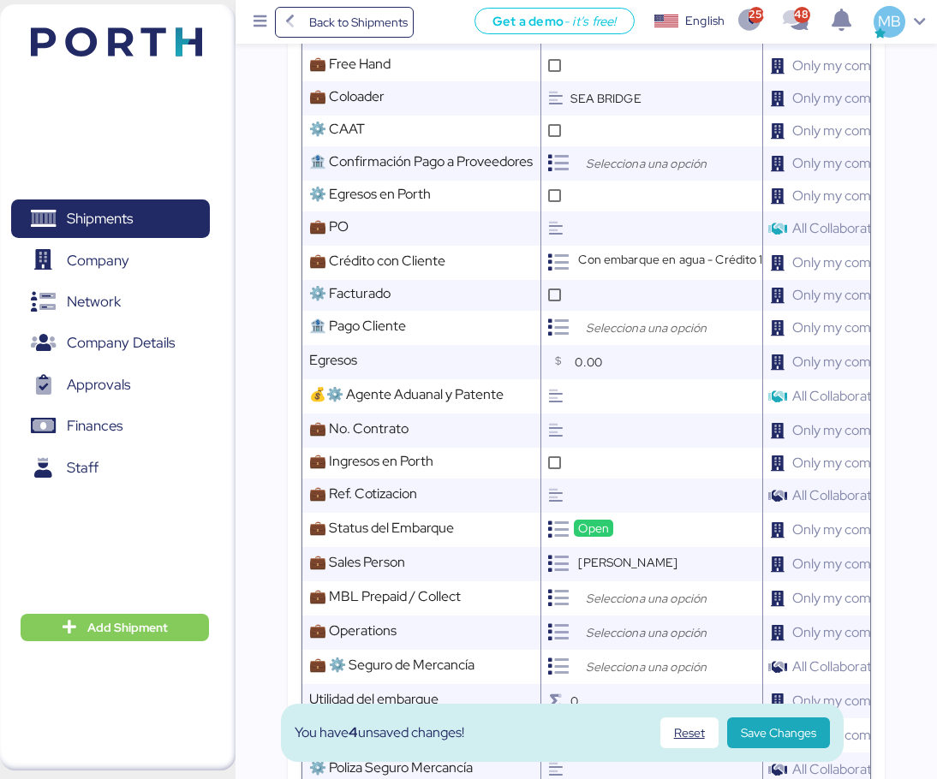
click at [610, 609] on input "search" at bounding box center [672, 598] width 180 height 21
click at [625, 646] on span "Prepaid" at bounding box center [631, 651] width 41 height 15
click at [634, 642] on input "search" at bounding box center [672, 632] width 180 height 21
click at [613, 641] on input "search" at bounding box center [672, 632] width 180 height 21
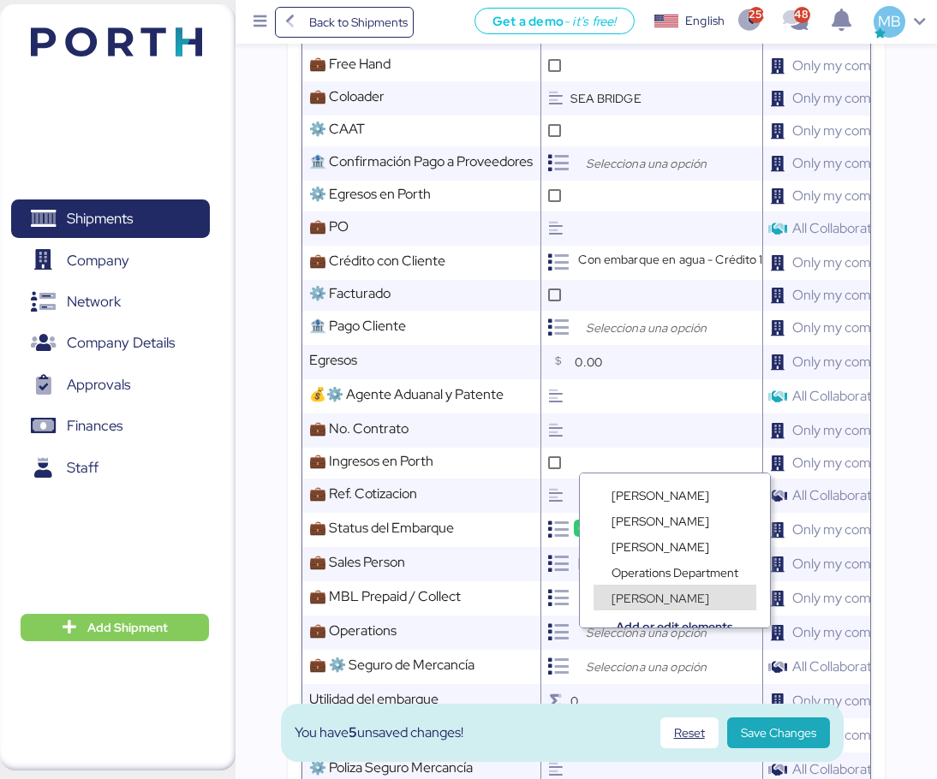
click at [660, 592] on span "[PERSON_NAME]" at bounding box center [660, 598] width 98 height 15
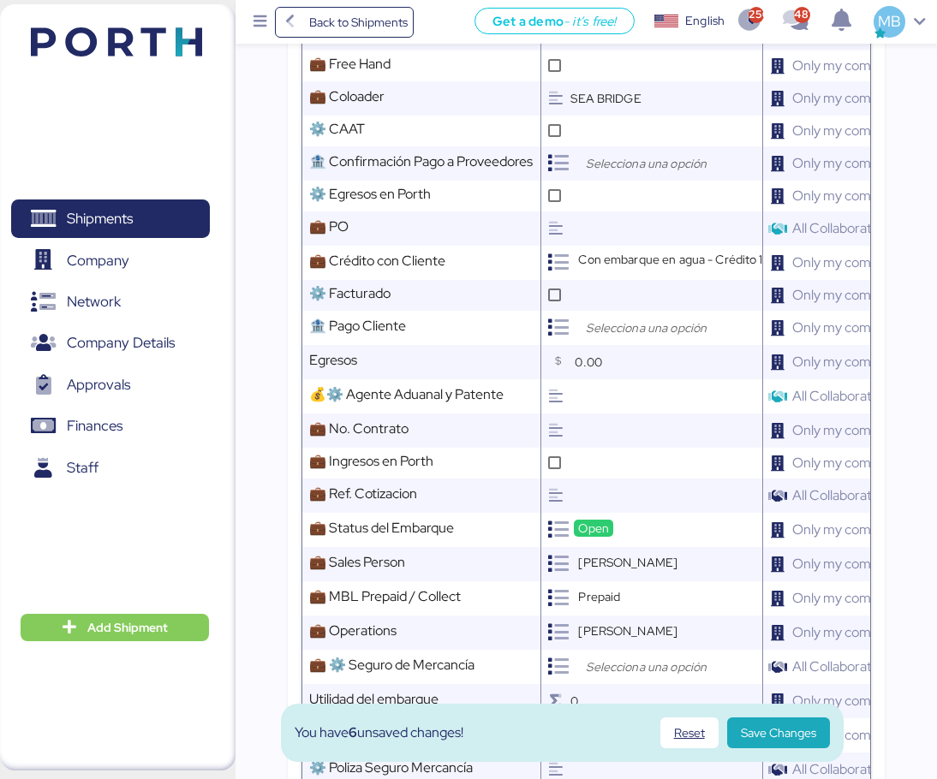
click at [623, 675] on input "search" at bounding box center [672, 667] width 180 height 21
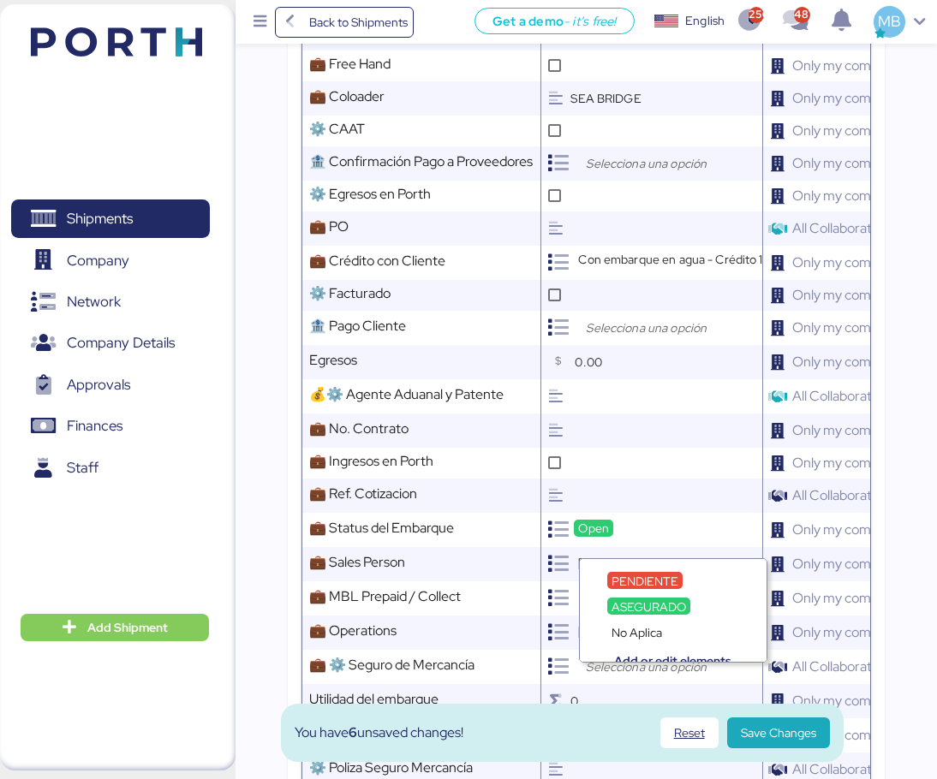
click at [660, 625] on span "No Aplica" at bounding box center [636, 632] width 51 height 15
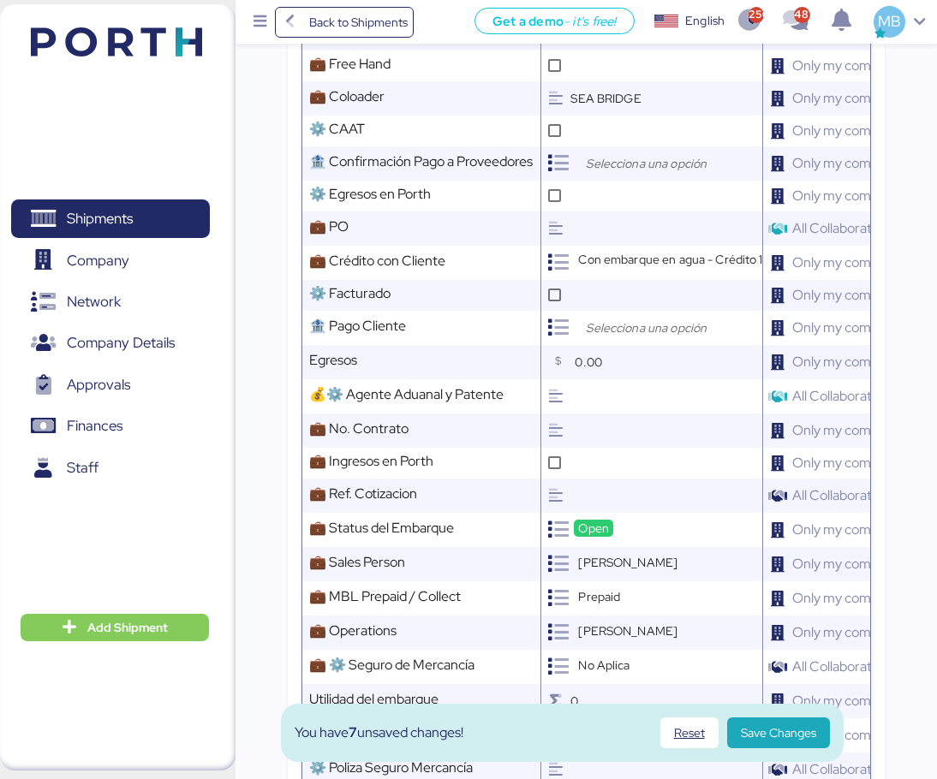
click at [777, 731] on span "Save Changes" at bounding box center [778, 733] width 75 height 21
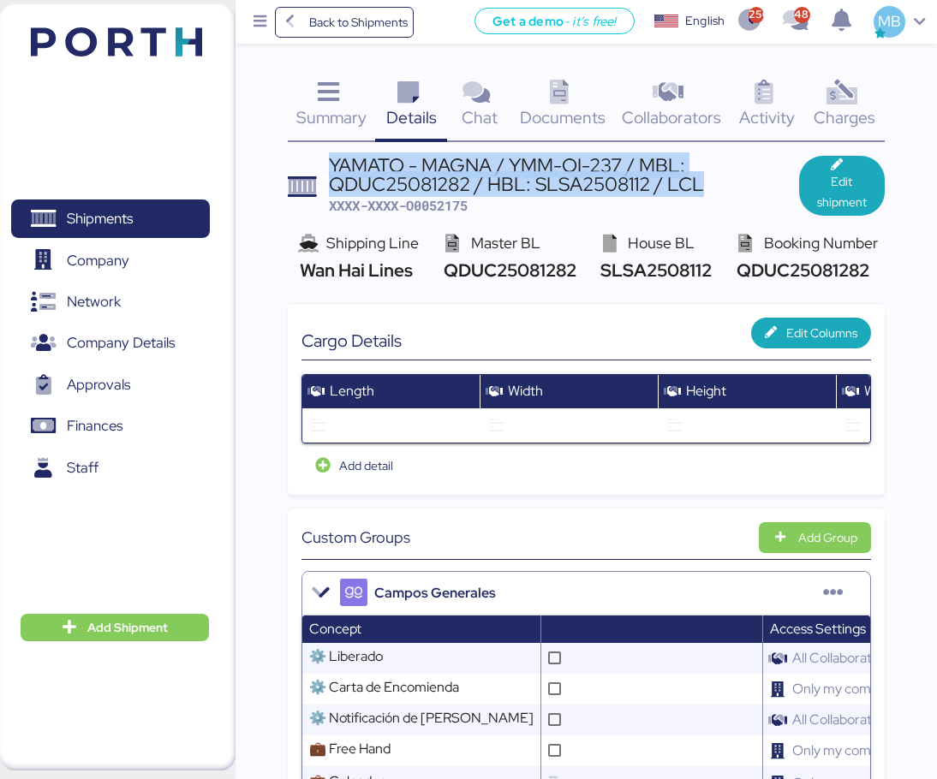
drag, startPoint x: 711, startPoint y: 186, endPoint x: 330, endPoint y: 167, distance: 382.3
click at [330, 167] on div "YAMATO - MAGNA / YMM-OI-237 / MBL: QDUC25081282 / HBL: SLSA2508112 / LCL" at bounding box center [564, 175] width 470 height 39
copy div "YAMATO - MAGNA / YMM-OI-237 / MBL: QDUC25081282 / HBL: SLSA2508112 / LCL"
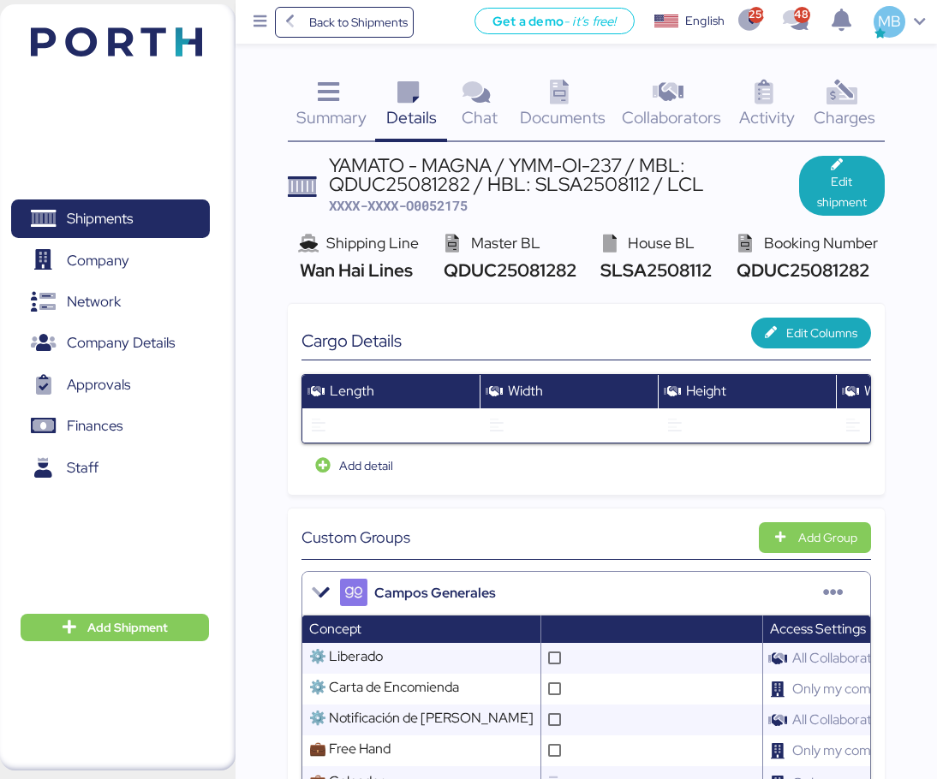
click at [457, 201] on span "XXXX-XXXX-O0052175" at bounding box center [398, 205] width 139 height 17
copy span "O0052175"
click at [799, 267] on span "QDUC25081282" at bounding box center [800, 270] width 137 height 23
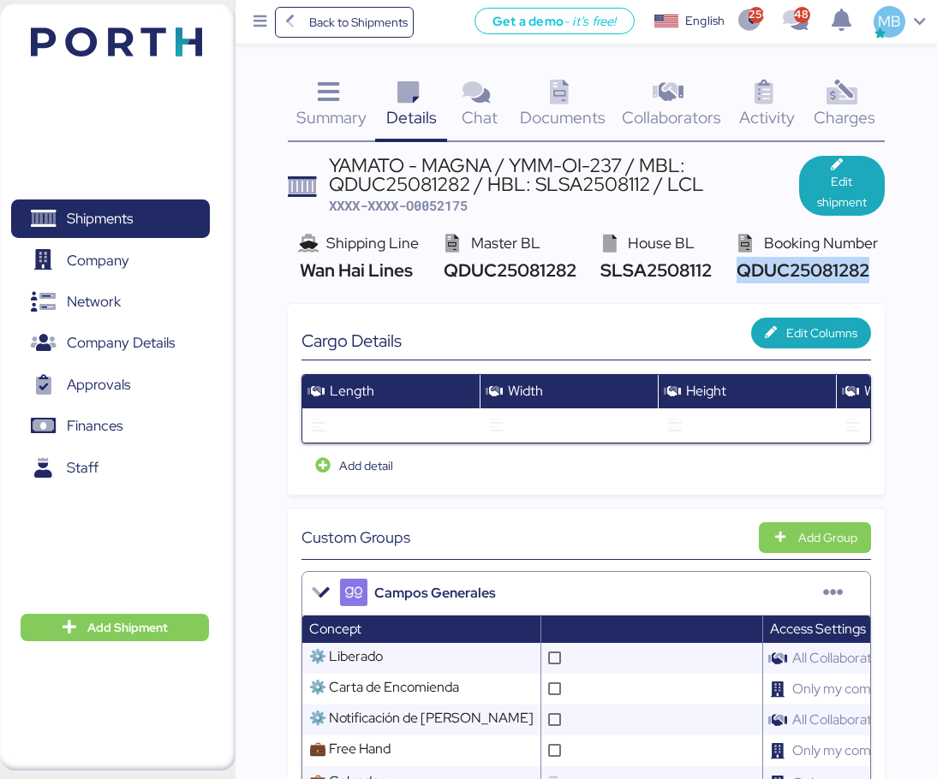
copy span "QDUC25081282"
click at [458, 202] on span "XXXX-XXXX-O0052175" at bounding box center [398, 205] width 139 height 17
copy span "O0052175"
